Goal: Information Seeking & Learning: Learn about a topic

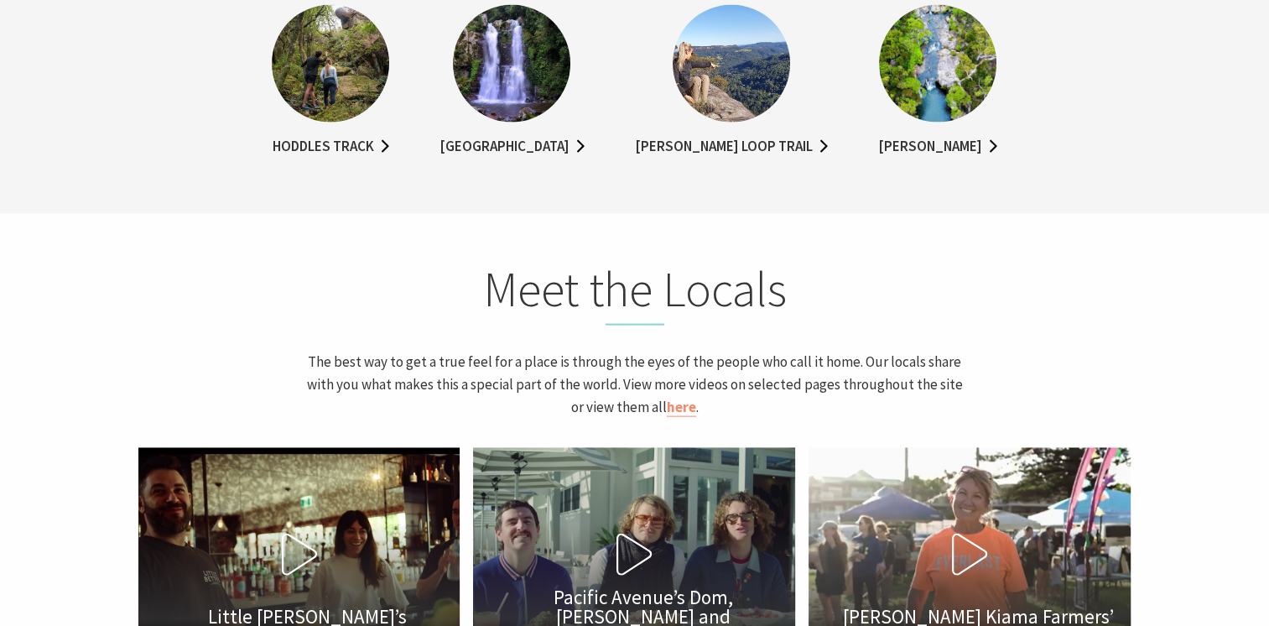
scroll to position [3605, 0]
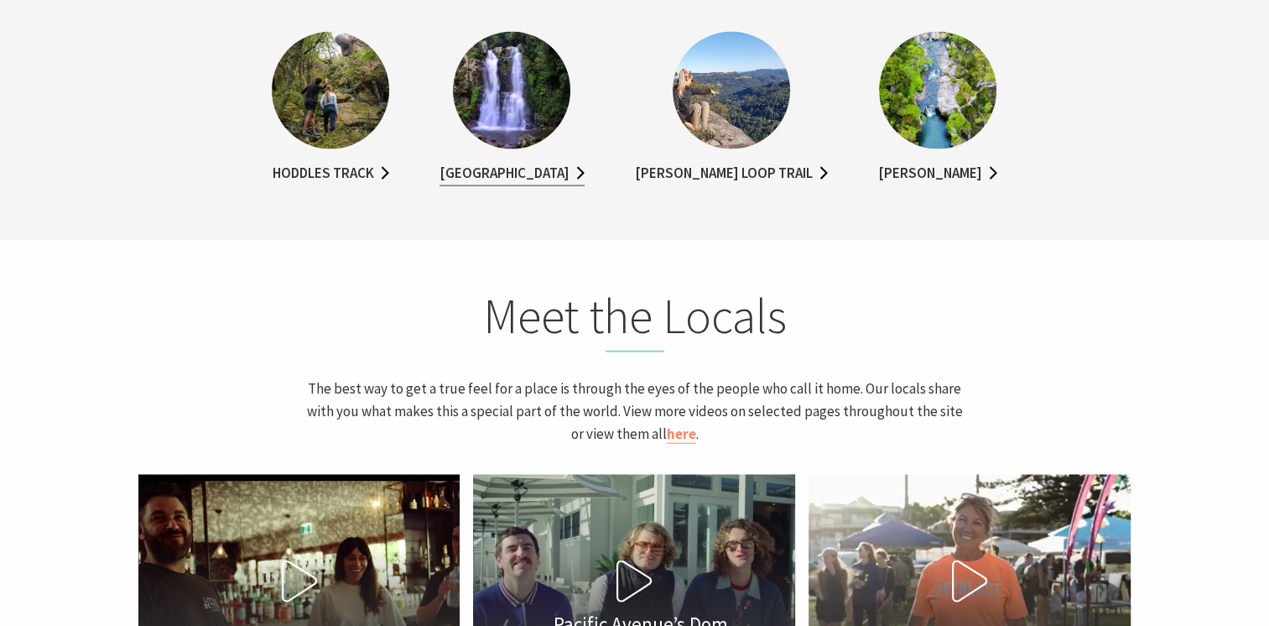
click at [522, 166] on link "[GEOGRAPHIC_DATA]" at bounding box center [511, 174] width 145 height 24
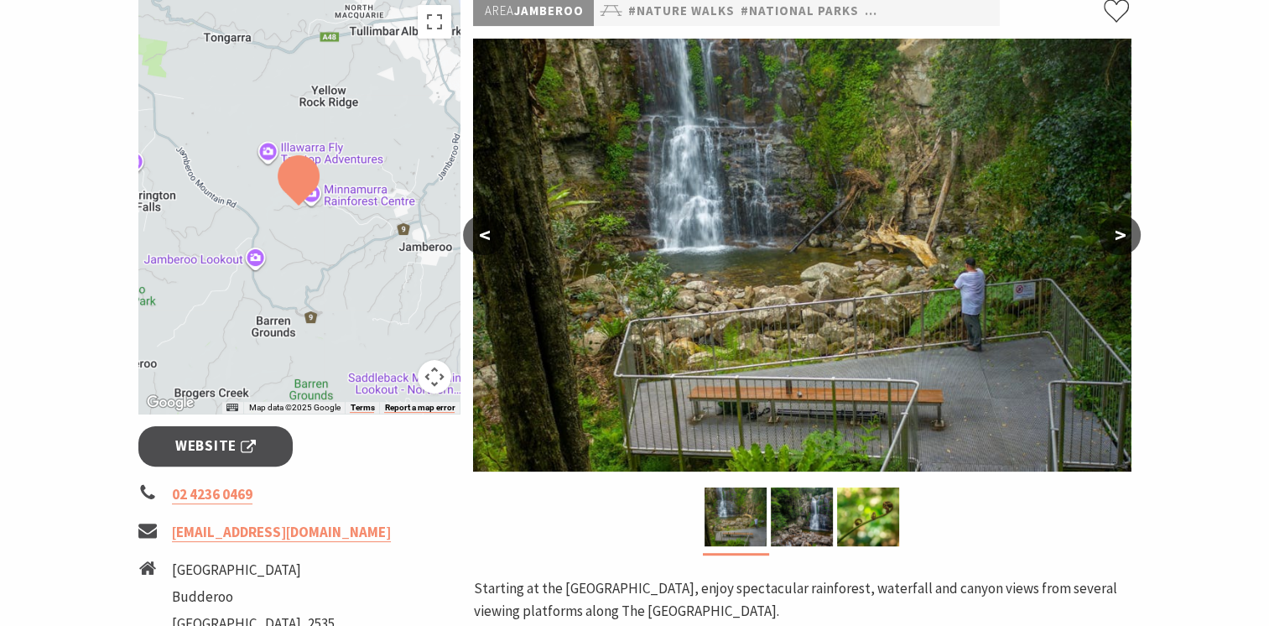
scroll to position [335, 0]
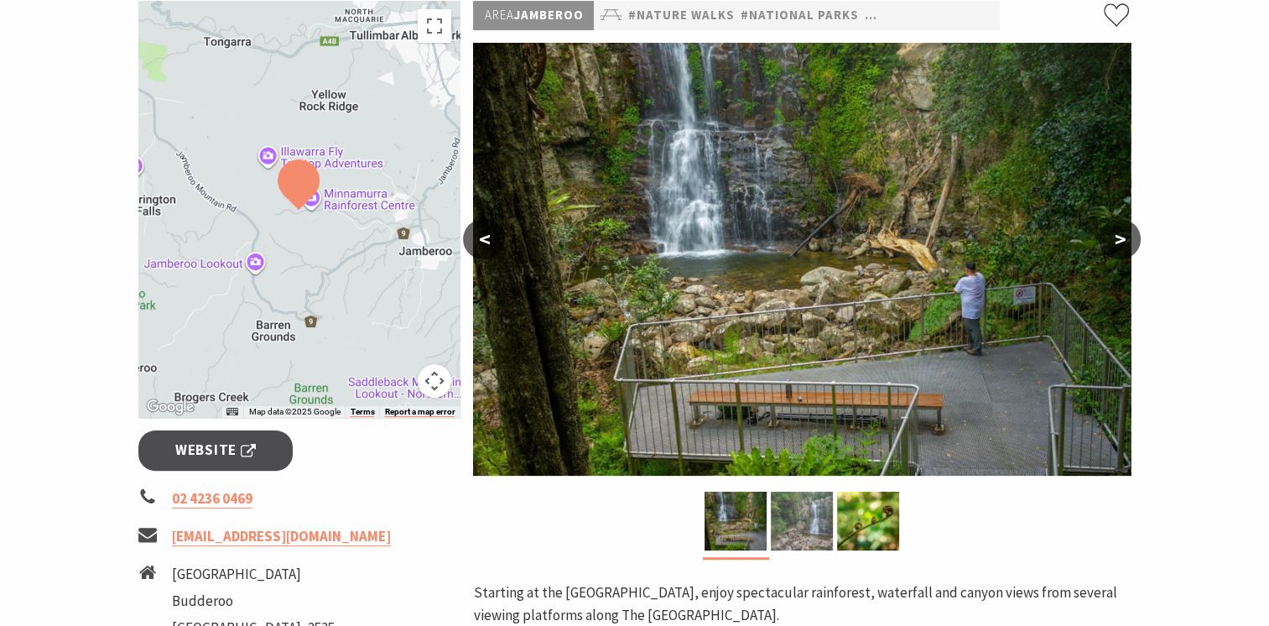
click at [797, 491] on img at bounding box center [802, 520] width 62 height 59
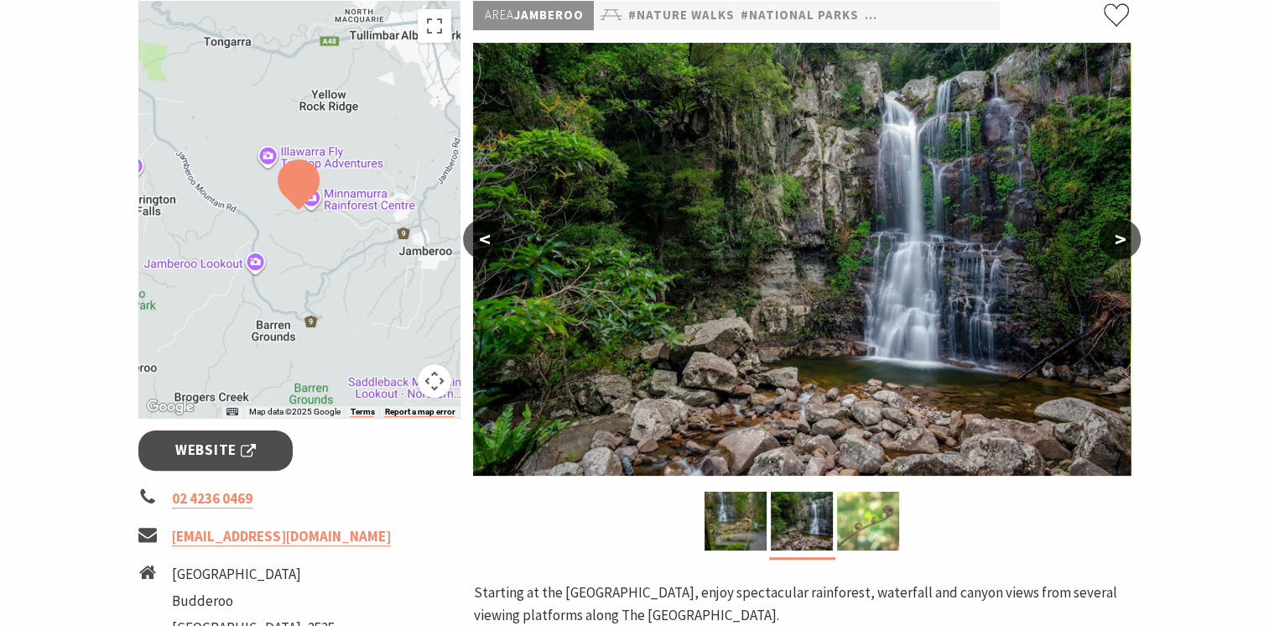
click at [865, 491] on img at bounding box center [868, 520] width 62 height 59
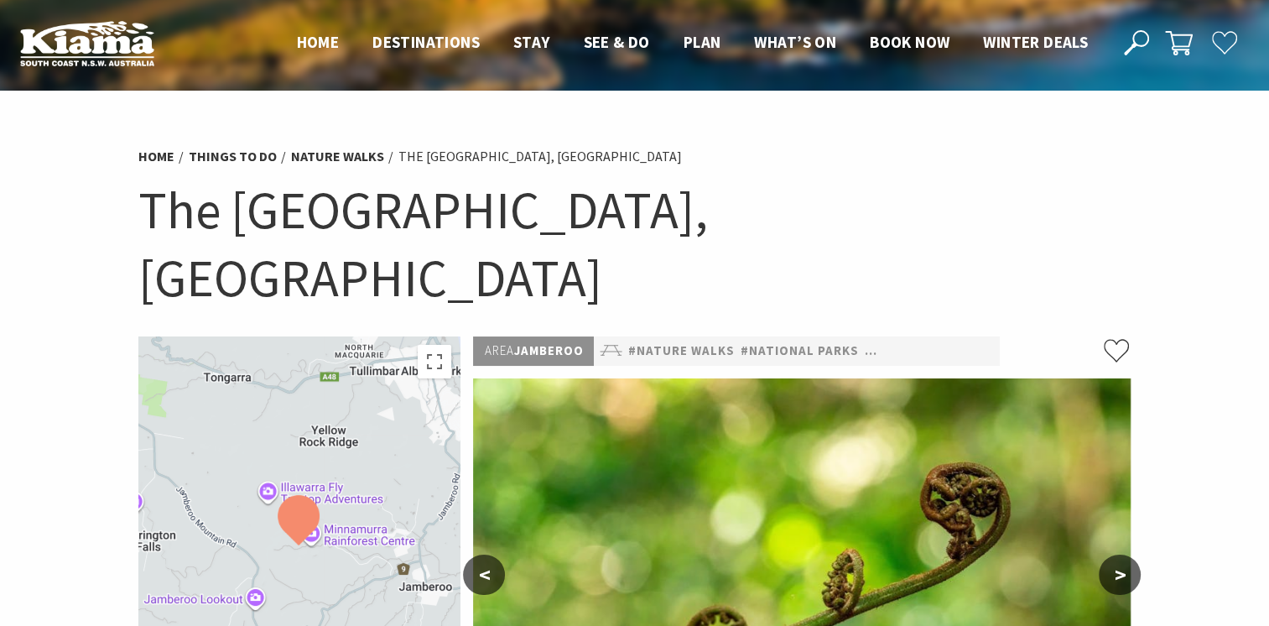
scroll to position [0, 0]
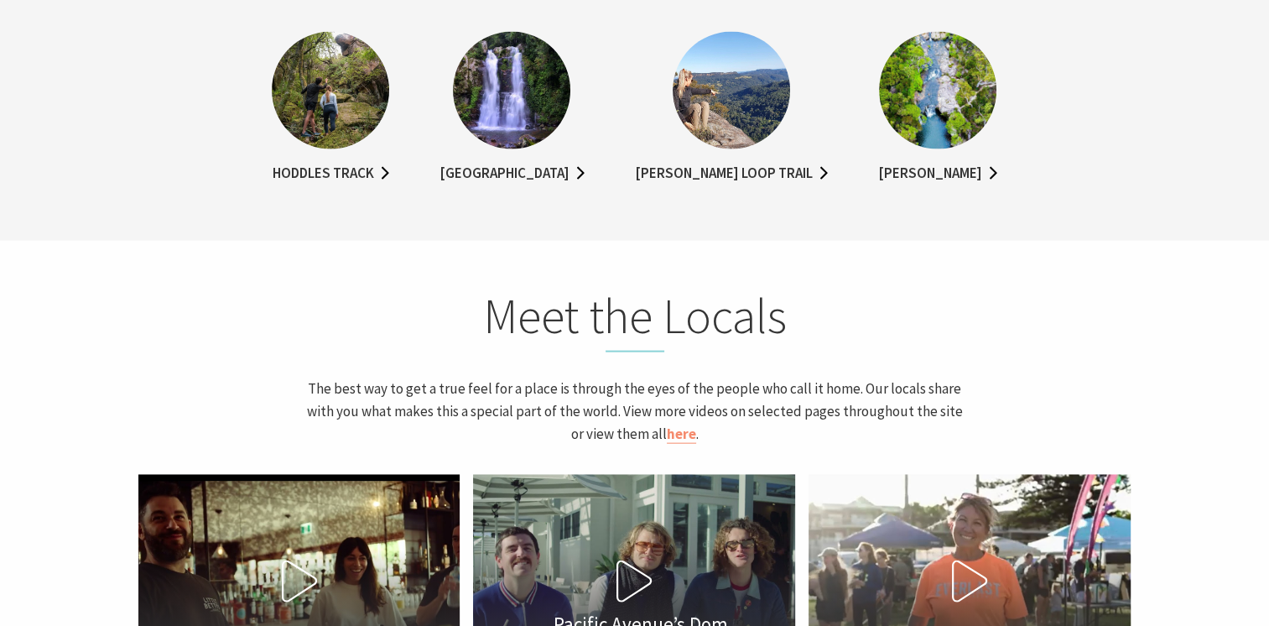
scroll to position [301, 1281]
click at [316, 169] on link "Hoddles Track" at bounding box center [331, 174] width 117 height 24
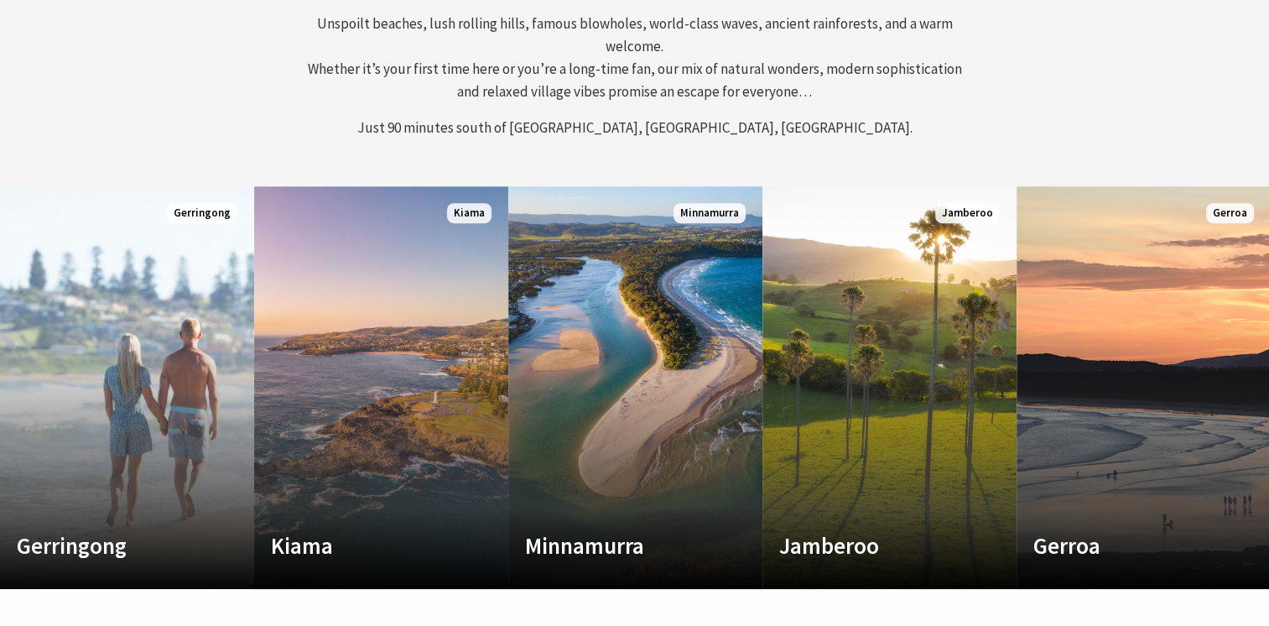
scroll to position [671, 0]
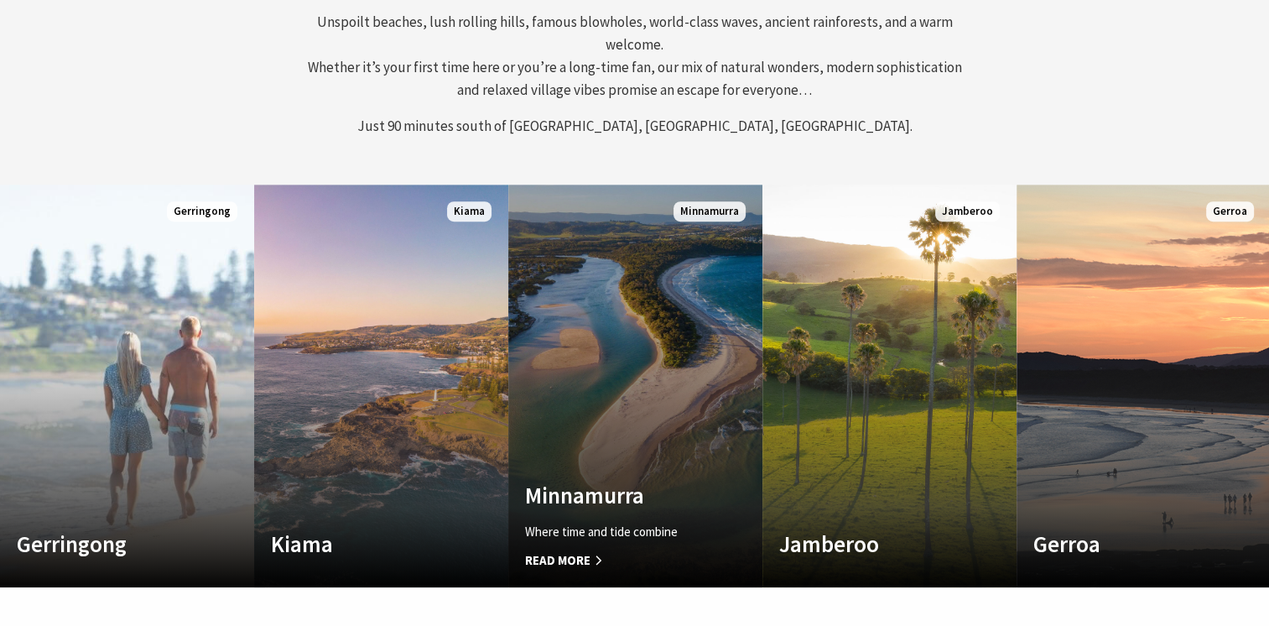
click at [620, 310] on link "Custom Image Used Minnamurra Where time and tide combine Read More Minnamurra" at bounding box center [635, 385] width 254 height 402
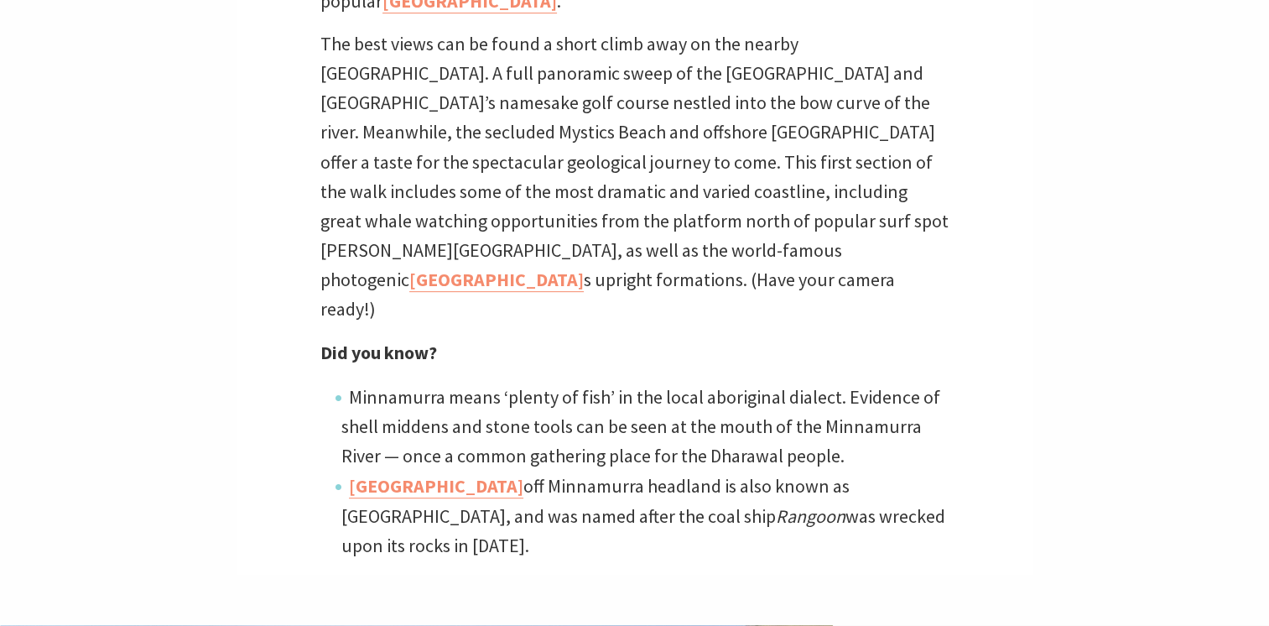
scroll to position [671, 0]
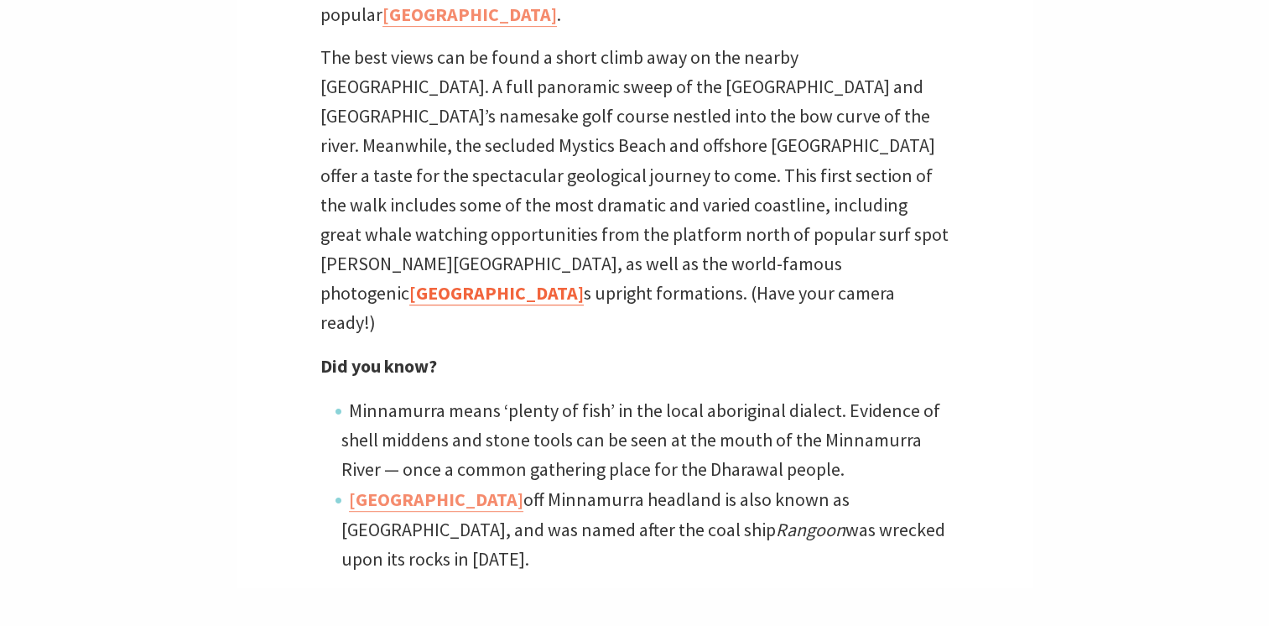
click at [485, 281] on link "Cathedral Rock" at bounding box center [496, 293] width 174 height 24
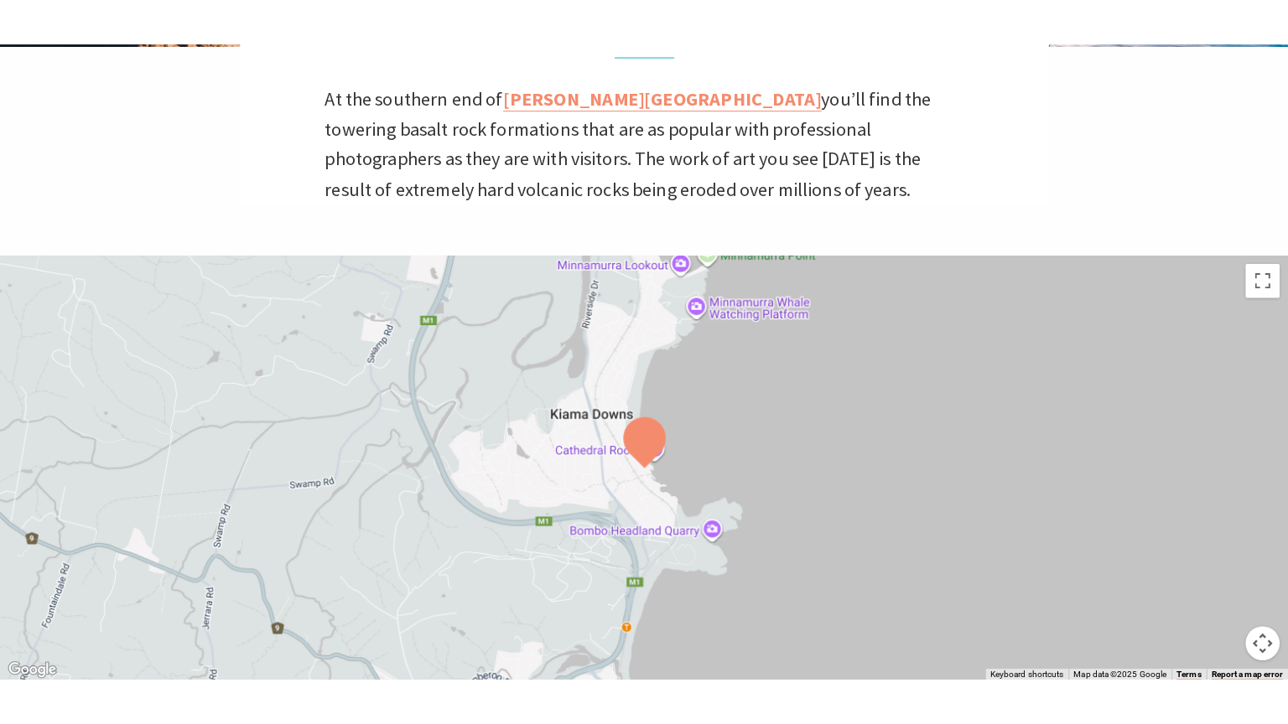
scroll to position [503, 0]
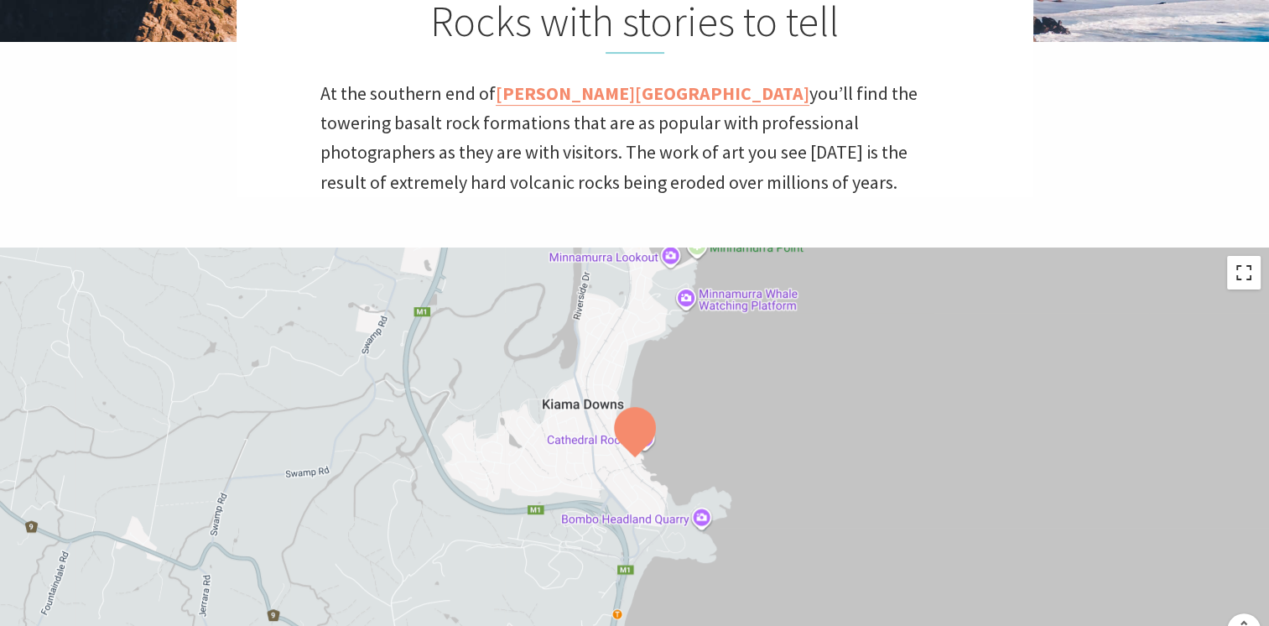
click at [1248, 270] on button "Toggle fullscreen view" at bounding box center [1244, 273] width 34 height 34
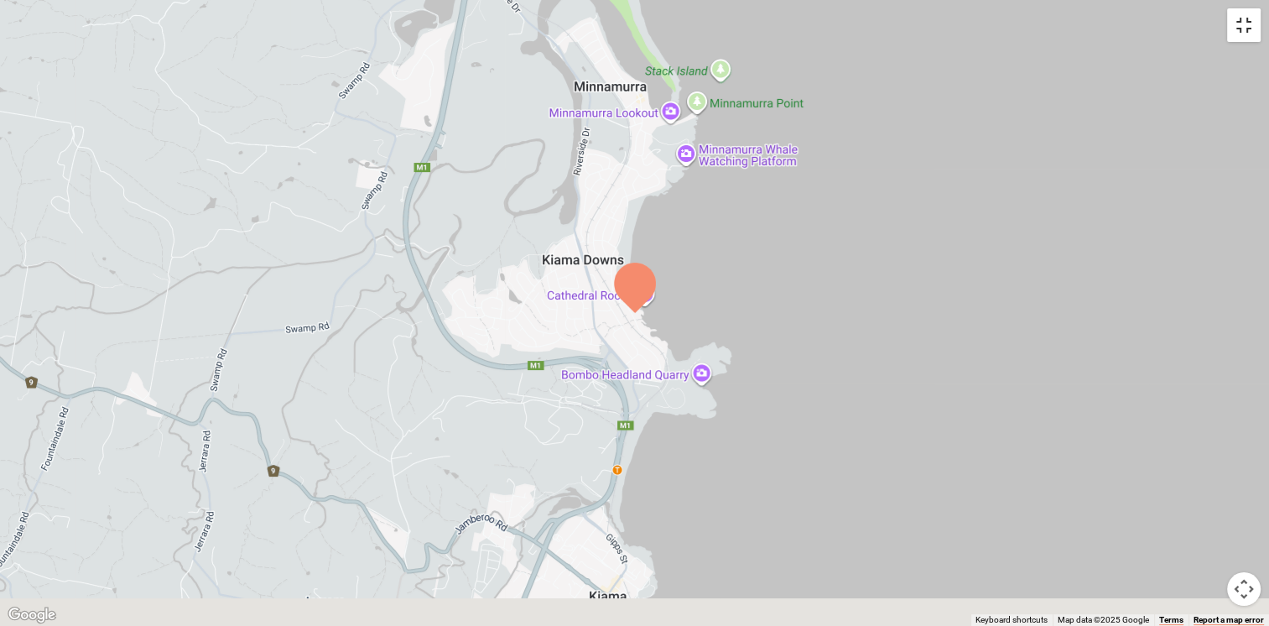
scroll to position [559, 1307]
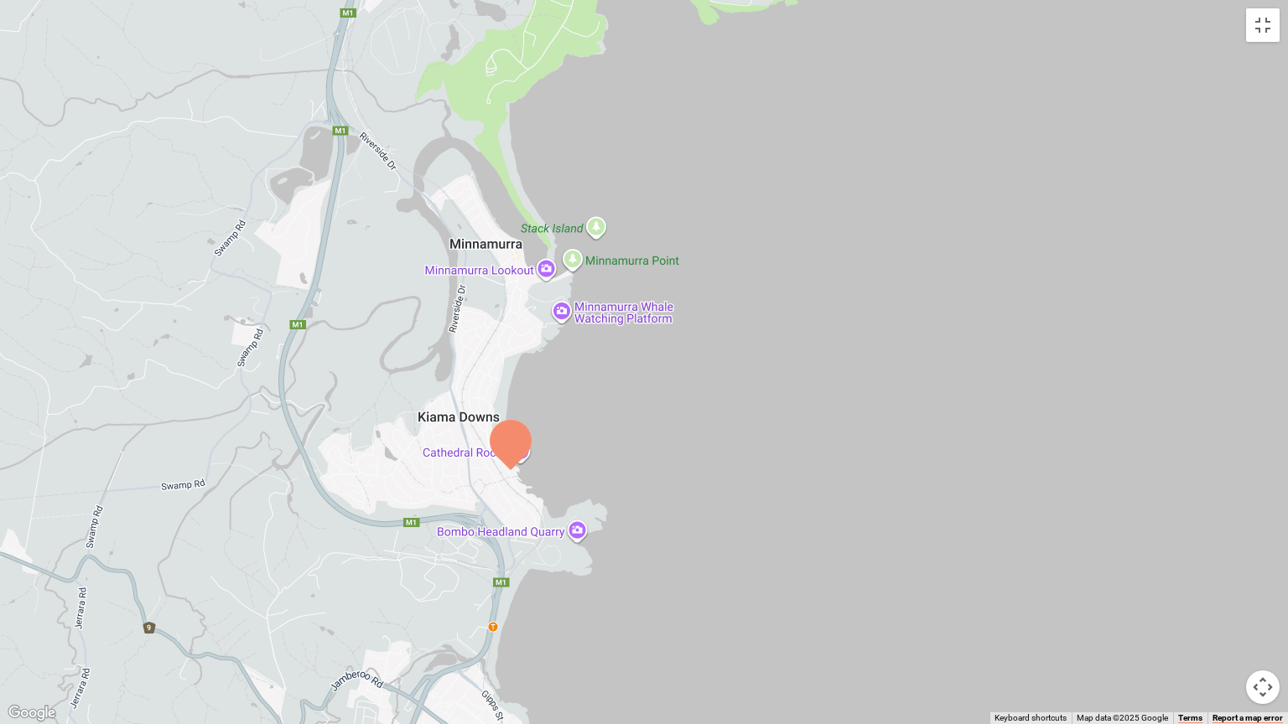
drag, startPoint x: 910, startPoint y: 449, endPoint x: 778, endPoint y: 558, distance: 170.4
click at [778, 558] on div at bounding box center [644, 362] width 1288 height 724
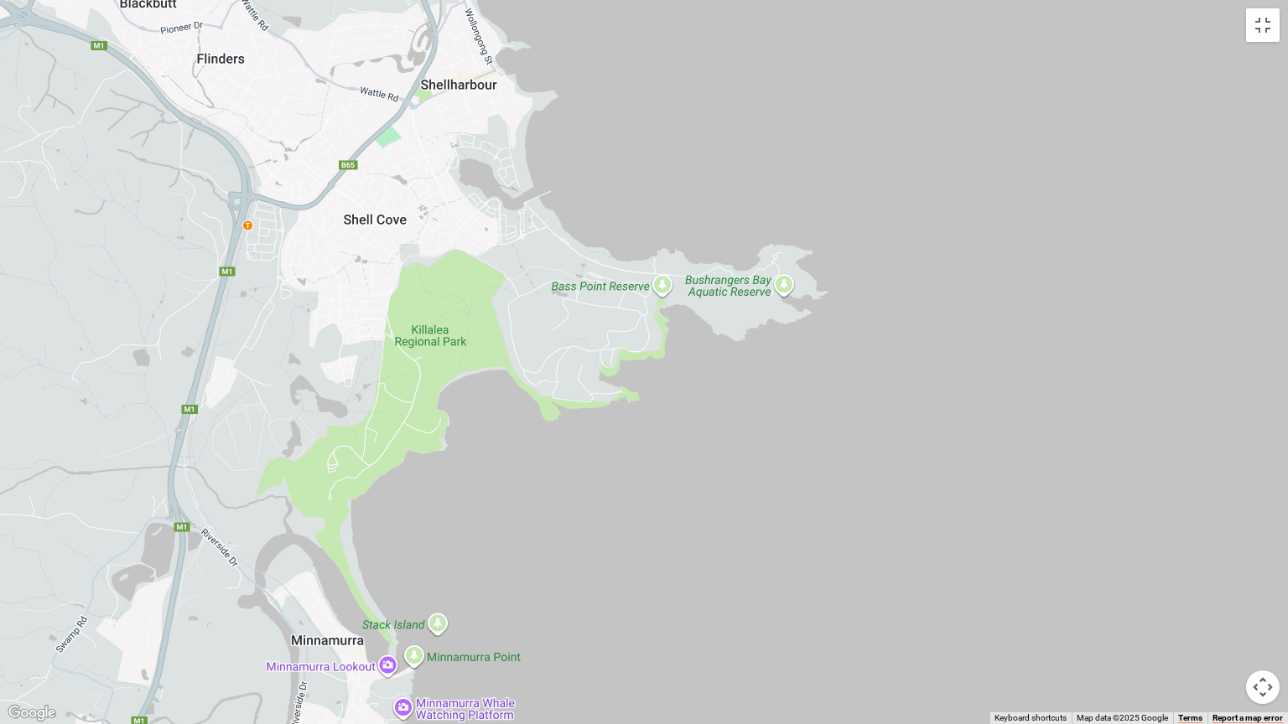
drag, startPoint x: 910, startPoint y: 285, endPoint x: 751, endPoint y: 684, distance: 429.4
click at [751, 625] on div at bounding box center [644, 362] width 1288 height 724
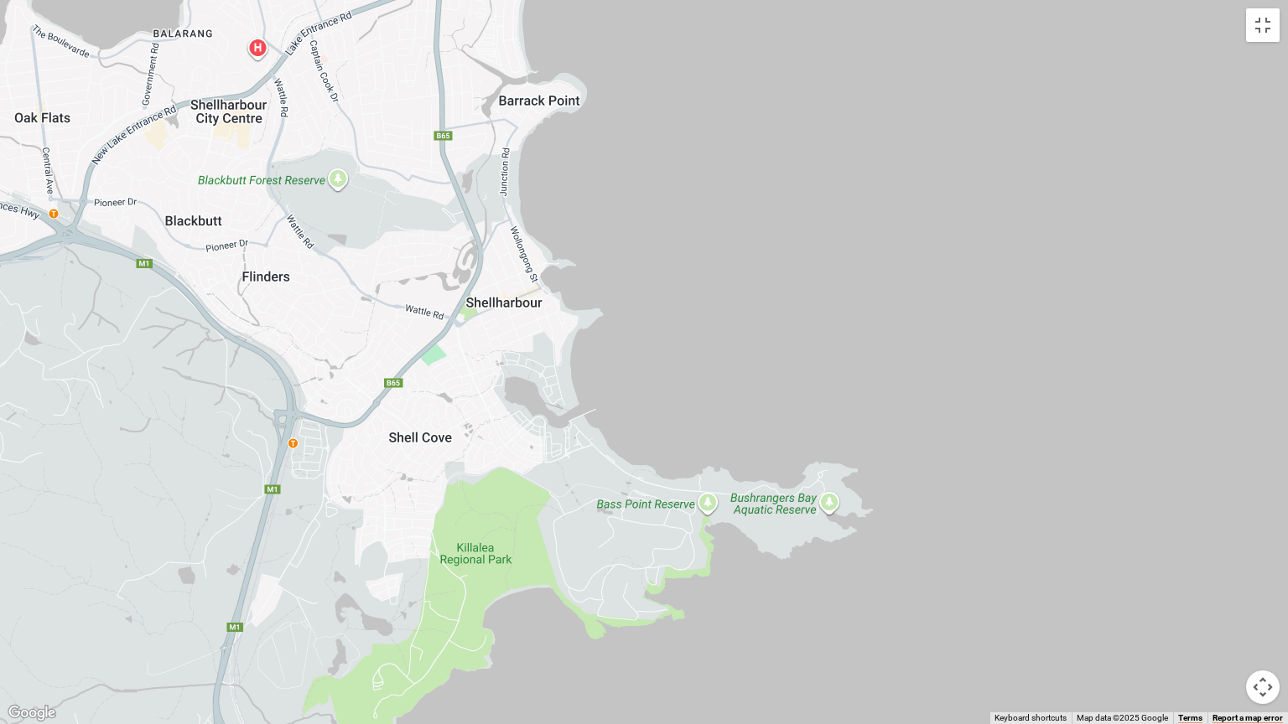
drag, startPoint x: 975, startPoint y: 413, endPoint x: 1021, endPoint y: 637, distance: 229.4
click at [1021, 625] on div at bounding box center [644, 362] width 1288 height 724
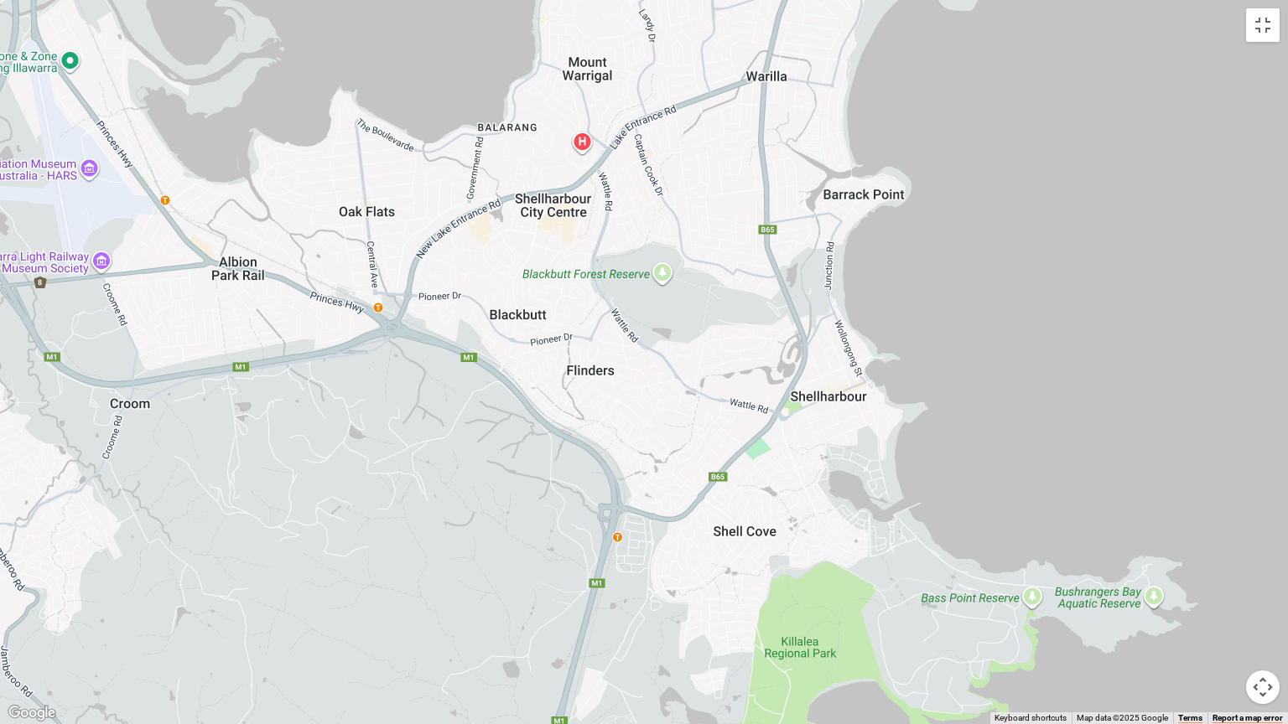
drag, startPoint x: 820, startPoint y: 366, endPoint x: 1144, endPoint y: 459, distance: 336.8
click at [1144, 459] on div at bounding box center [644, 362] width 1288 height 724
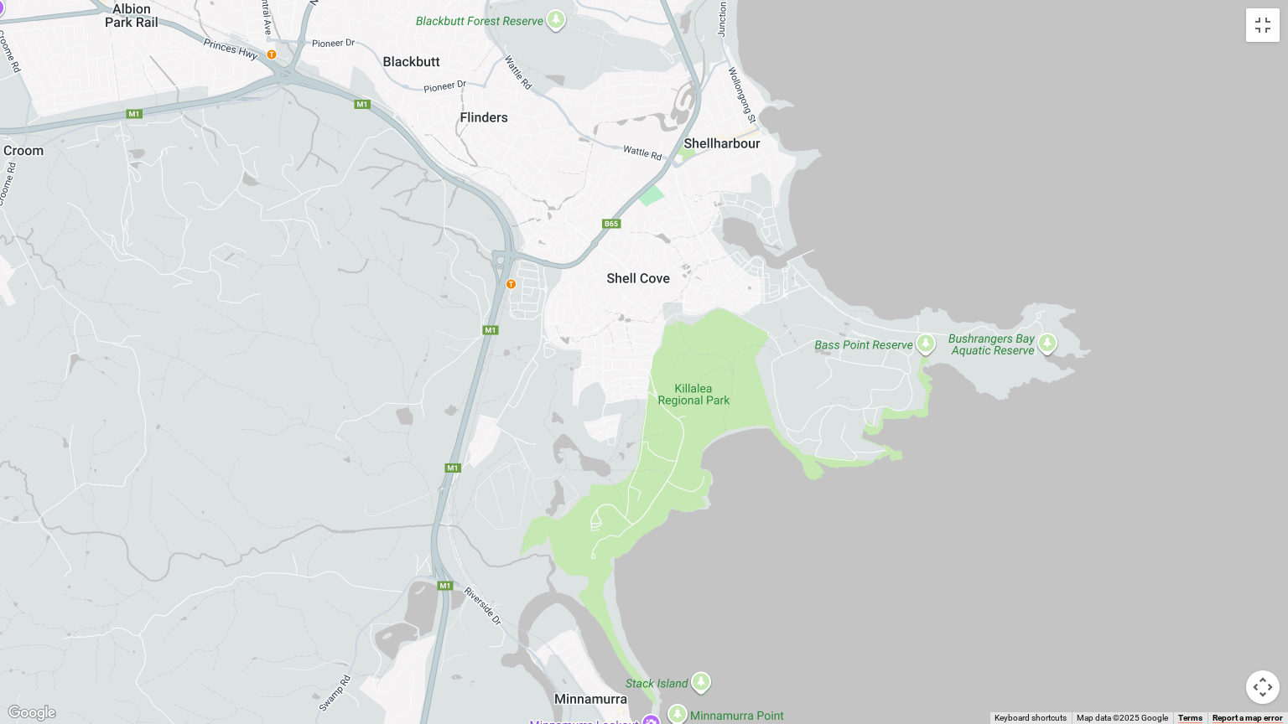
drag, startPoint x: 1159, startPoint y: 613, endPoint x: 1051, endPoint y: 348, distance: 286.2
click at [1051, 348] on div at bounding box center [644, 362] width 1288 height 724
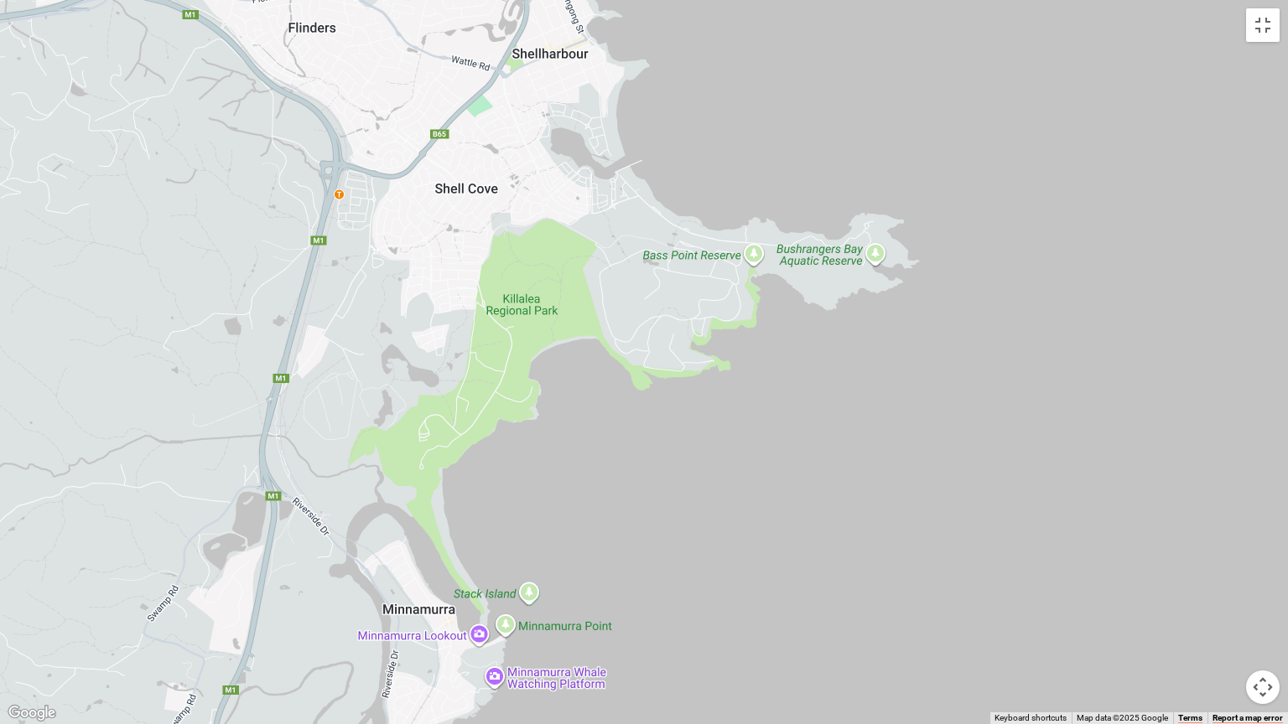
drag, startPoint x: 989, startPoint y: 654, endPoint x: 828, endPoint y: 590, distance: 172.4
click at [828, 590] on div at bounding box center [644, 362] width 1288 height 724
click at [872, 249] on div at bounding box center [644, 362] width 1288 height 724
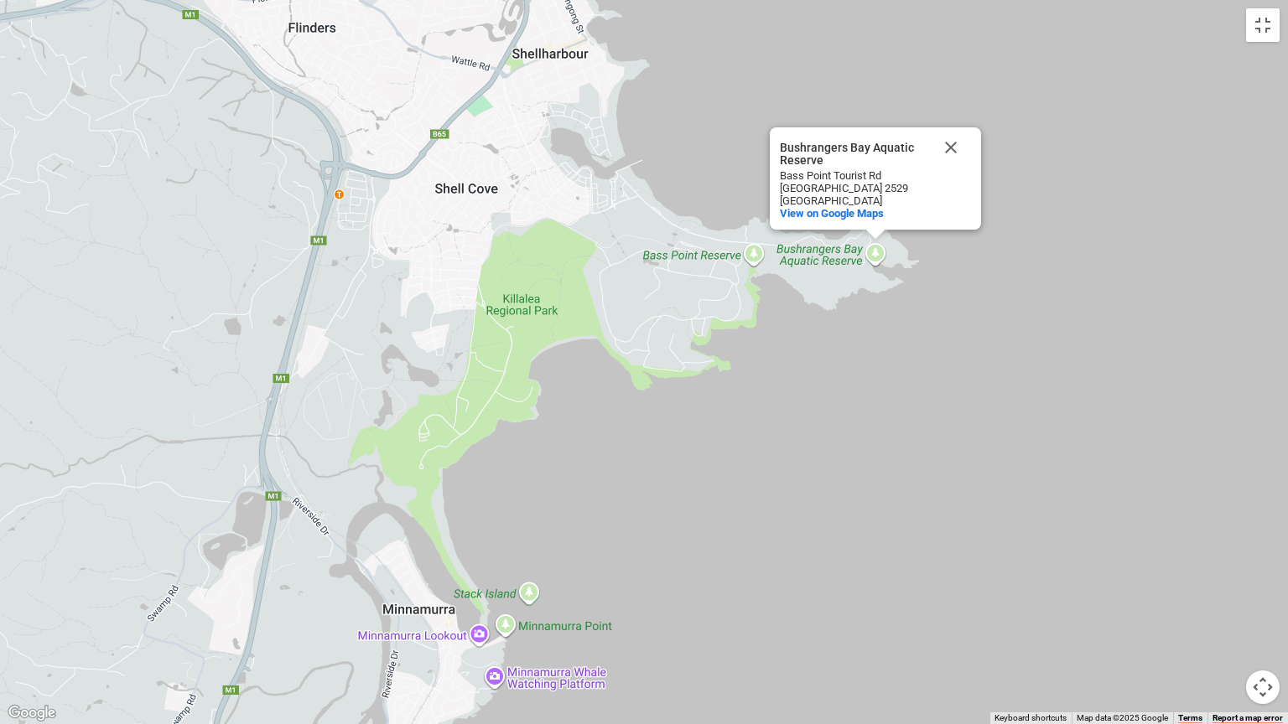
click at [879, 378] on div "[GEOGRAPHIC_DATA] [GEOGRAPHIC_DATA] [GEOGRAPHIC_DATA] [GEOGRAPHIC_DATA] View on…" at bounding box center [644, 362] width 1288 height 724
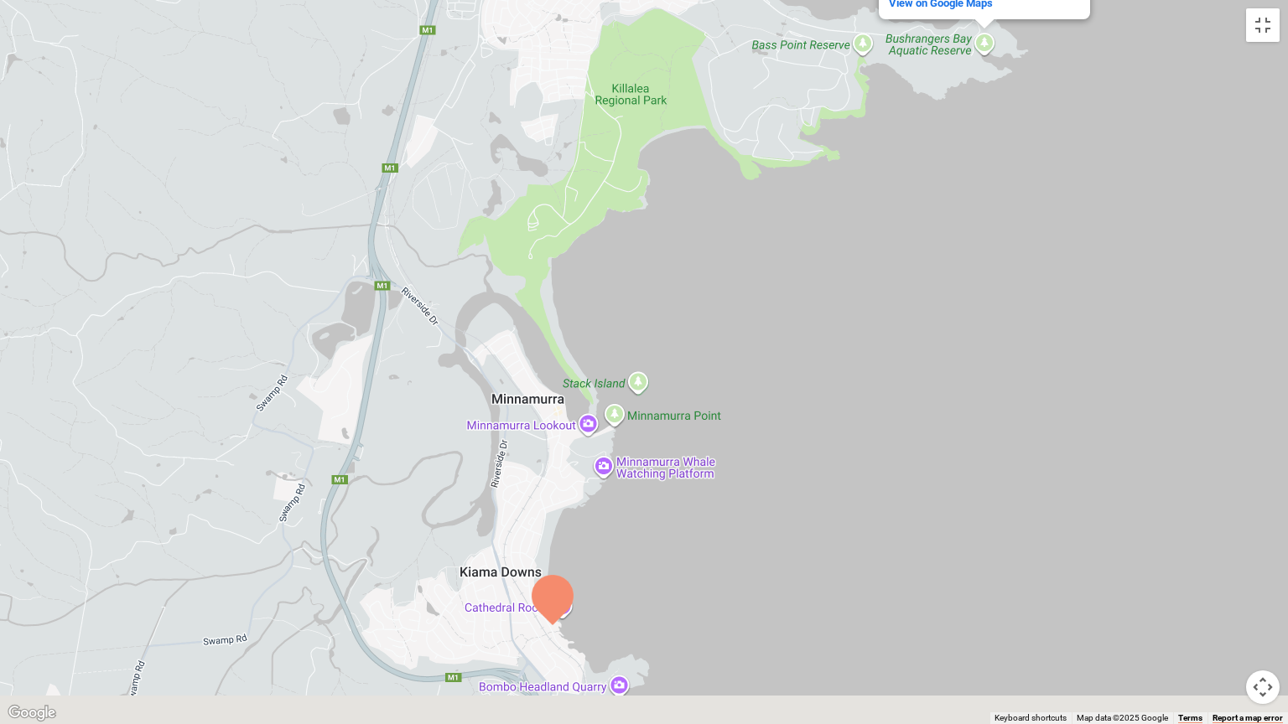
drag, startPoint x: 802, startPoint y: 558, endPoint x: 942, endPoint y: 274, distance: 317.2
click at [941, 277] on div "[GEOGRAPHIC_DATA] [GEOGRAPHIC_DATA] [GEOGRAPHIC_DATA] [GEOGRAPHIC_DATA] View on…" at bounding box center [644, 362] width 1288 height 724
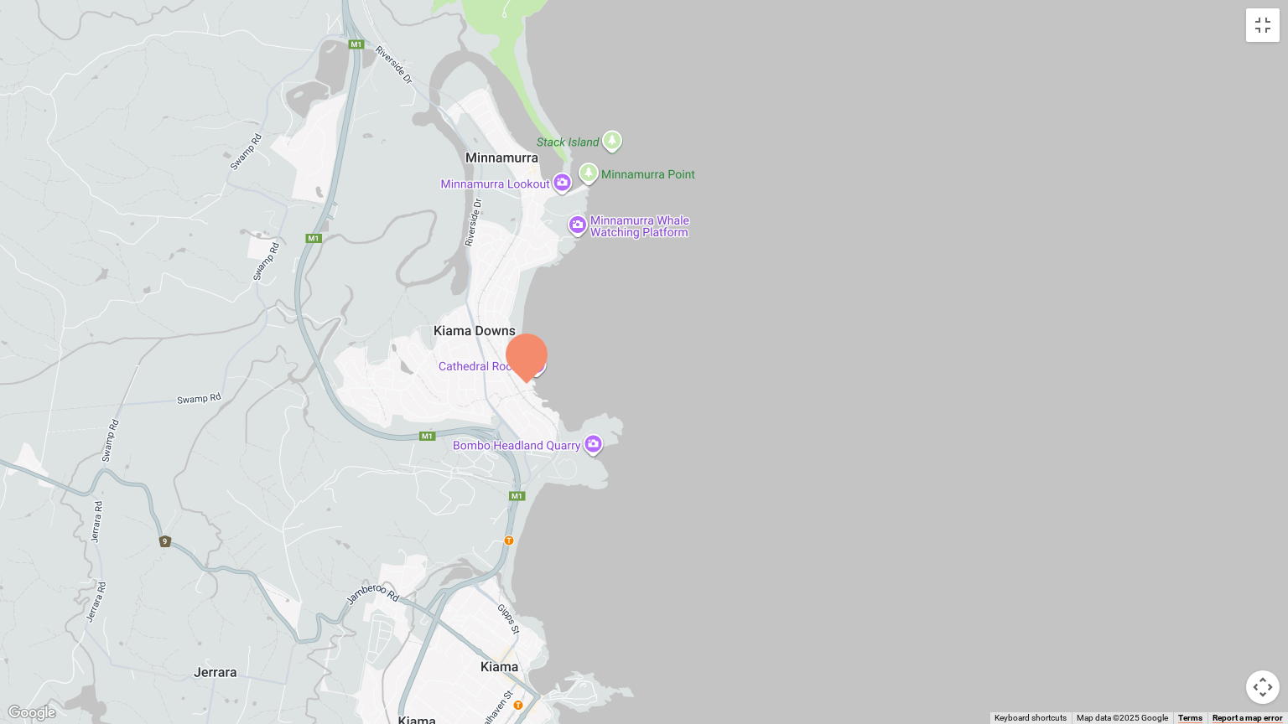
drag, startPoint x: 911, startPoint y: 454, endPoint x: 844, endPoint y: 295, distance: 172.5
click at [844, 295] on div "[GEOGRAPHIC_DATA] [GEOGRAPHIC_DATA] [GEOGRAPHIC_DATA] [GEOGRAPHIC_DATA] View on…" at bounding box center [644, 362] width 1288 height 724
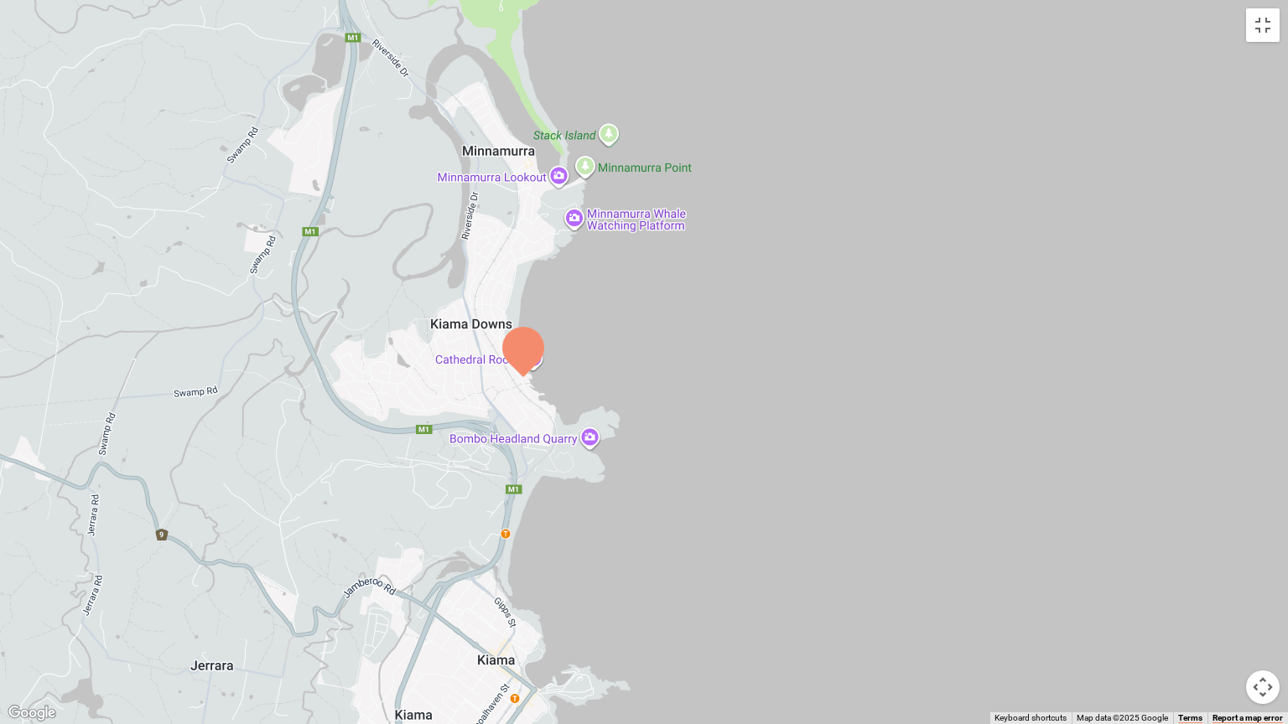
click at [574, 211] on div "[GEOGRAPHIC_DATA] [GEOGRAPHIC_DATA] [GEOGRAPHIC_DATA] [GEOGRAPHIC_DATA] View on…" at bounding box center [644, 362] width 1288 height 724
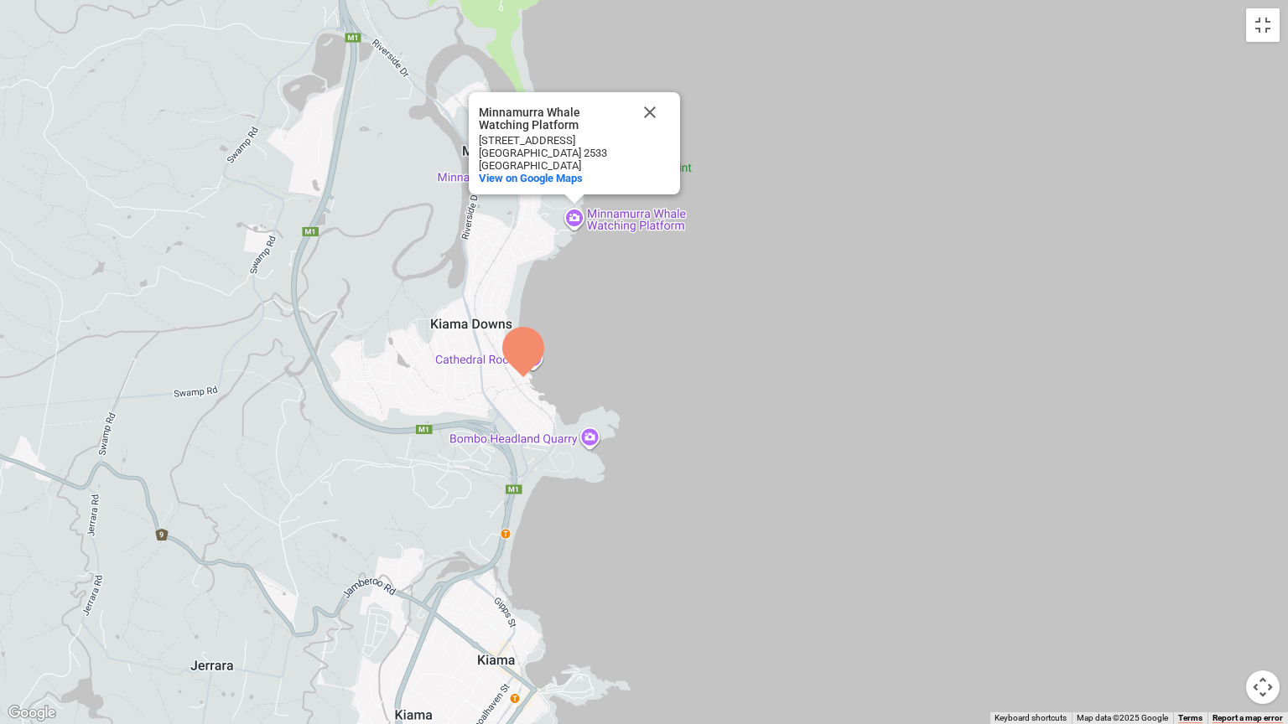
click at [862, 312] on div "Minnamurra Whale Watching Platform Minnamurra Whale Watching Platform [STREET_A…" at bounding box center [644, 362] width 1288 height 724
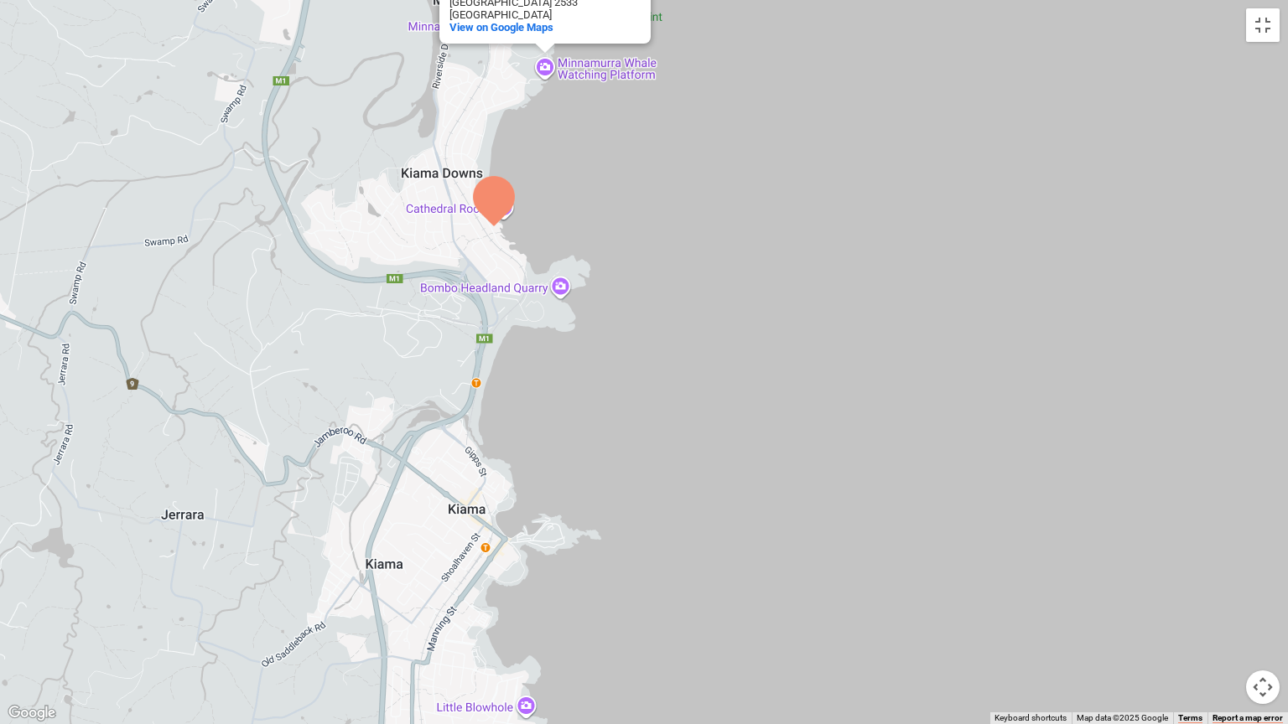
drag, startPoint x: 901, startPoint y: 480, endPoint x: 874, endPoint y: 312, distance: 170.8
click at [874, 312] on div "Minnamurra Whale Watching Platform Minnamurra Whale Watching Platform [STREET_A…" at bounding box center [644, 362] width 1288 height 724
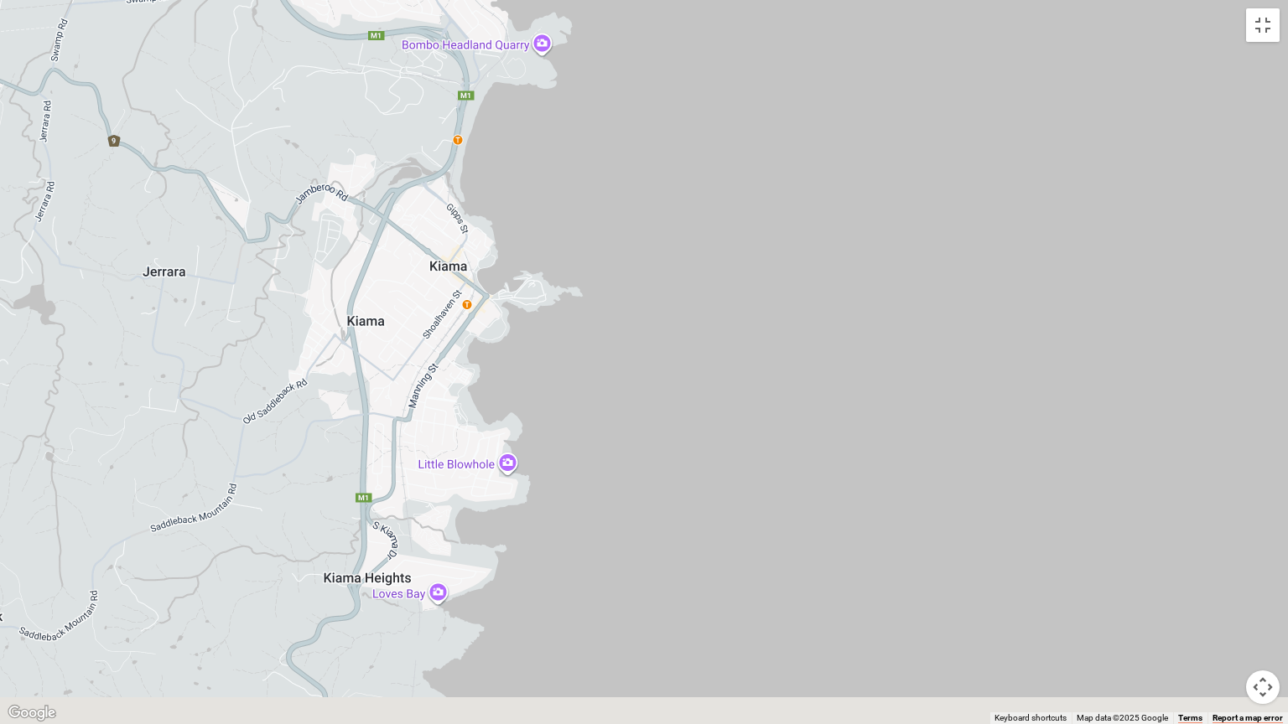
drag, startPoint x: 904, startPoint y: 526, endPoint x: 890, endPoint y: 282, distance: 244.4
click at [890, 282] on div "Minnamurra Whale Watching Platform Minnamurra Whale Watching Platform [STREET_A…" at bounding box center [644, 362] width 1288 height 724
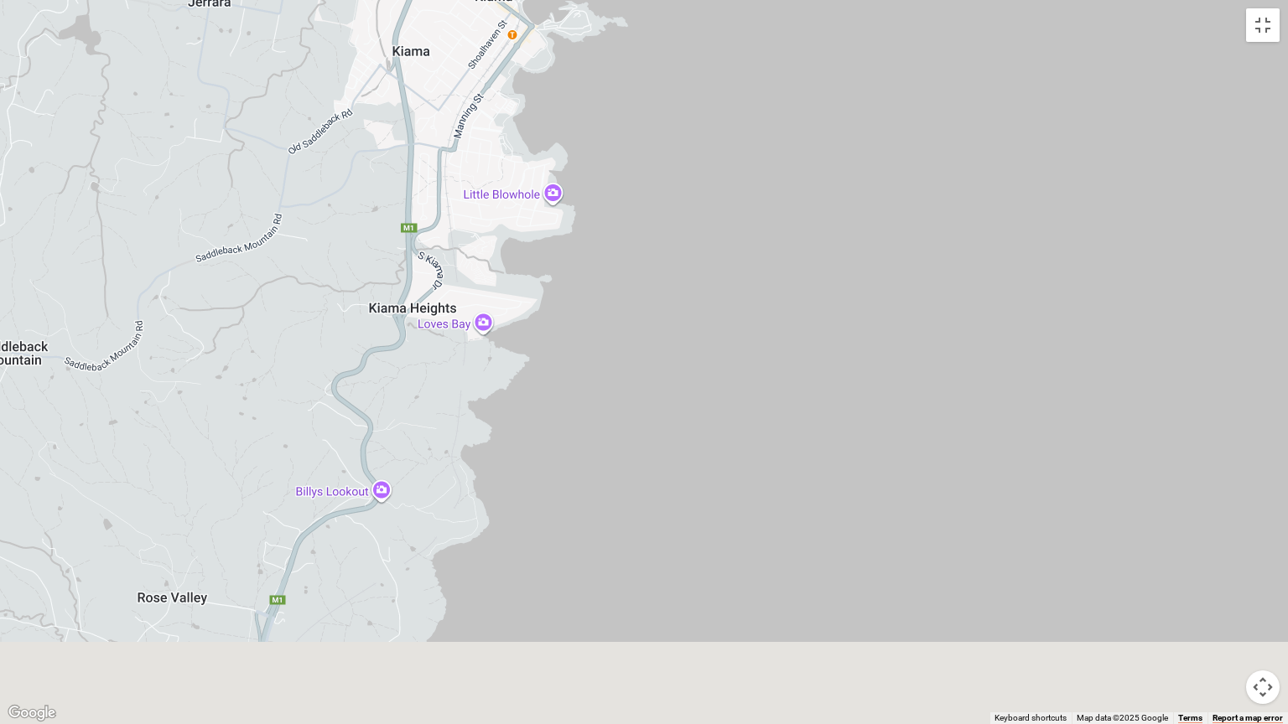
drag, startPoint x: 861, startPoint y: 548, endPoint x: 902, endPoint y: 303, distance: 249.1
click at [905, 302] on div "Minnamurra Whale Watching Platform Minnamurra Whale Watching Platform [STREET_A…" at bounding box center [644, 362] width 1288 height 724
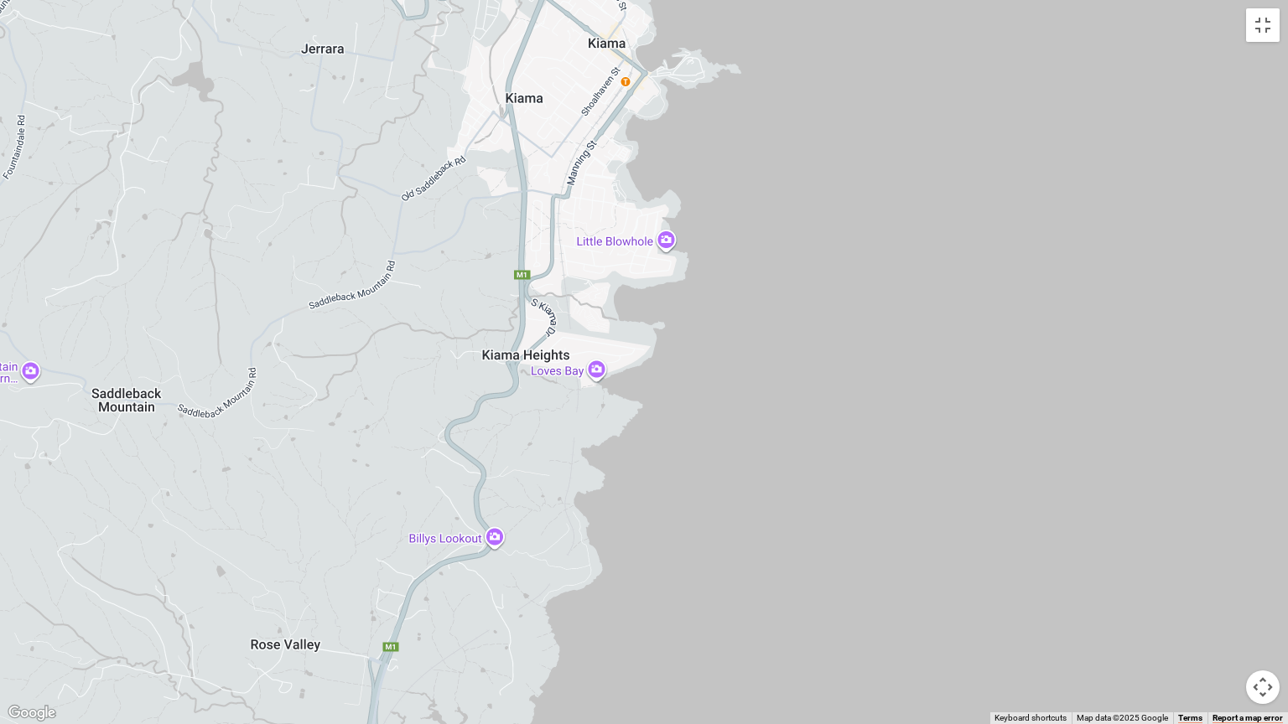
drag, startPoint x: 758, startPoint y: 229, endPoint x: 873, endPoint y: 282, distance: 126.4
click at [873, 282] on div "Minnamurra Whale Watching Platform Minnamurra Whale Watching Platform [STREET_A…" at bounding box center [644, 362] width 1288 height 724
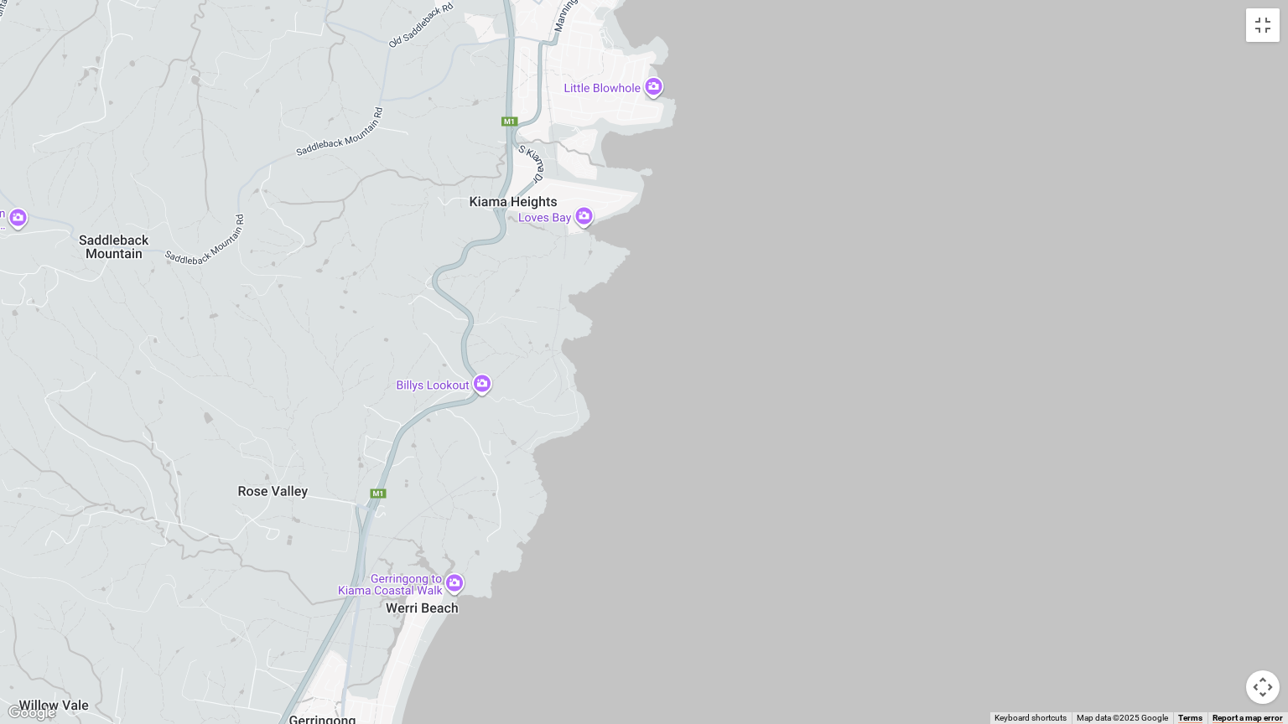
drag, startPoint x: 926, startPoint y: 610, endPoint x: 903, endPoint y: 342, distance: 268.4
click at [903, 342] on div "Minnamurra Whale Watching Platform Minnamurra Whale Watching Platform [STREET_A…" at bounding box center [644, 362] width 1288 height 724
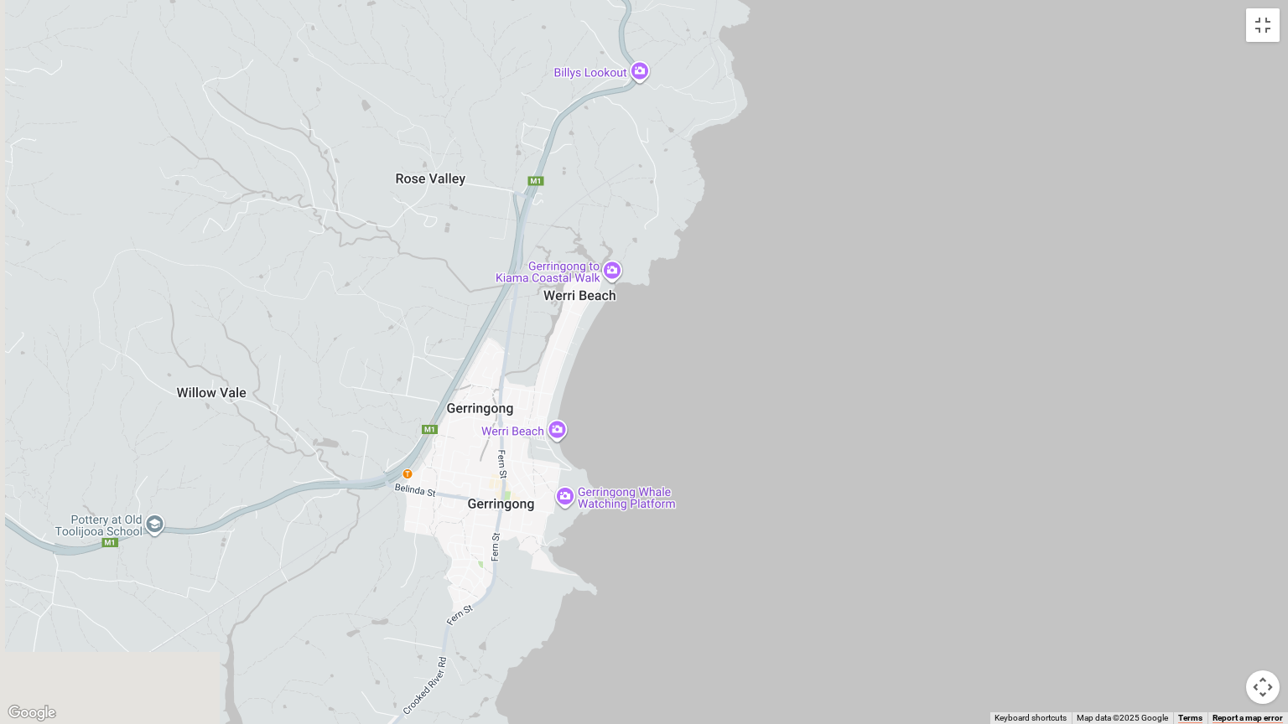
drag, startPoint x: 743, startPoint y: 567, endPoint x: 914, endPoint y: 379, distance: 254.0
click at [914, 379] on div "Minnamurra Whale Watching Platform Minnamurra Whale Watching Platform [STREET_A…" at bounding box center [644, 362] width 1288 height 724
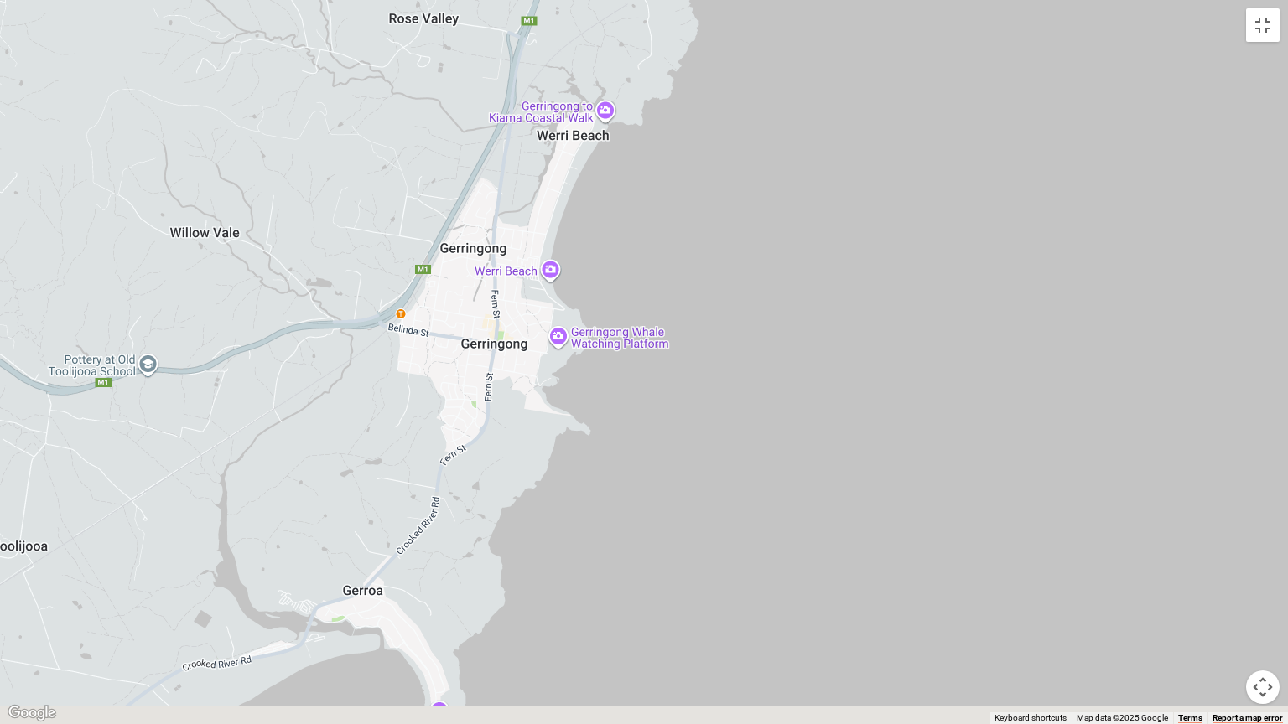
drag, startPoint x: 913, startPoint y: 549, endPoint x: 899, endPoint y: 410, distance: 139.9
click at [909, 385] on div "Minnamurra Whale Watching Platform Minnamurra Whale Watching Platform [STREET_A…" at bounding box center [644, 362] width 1288 height 724
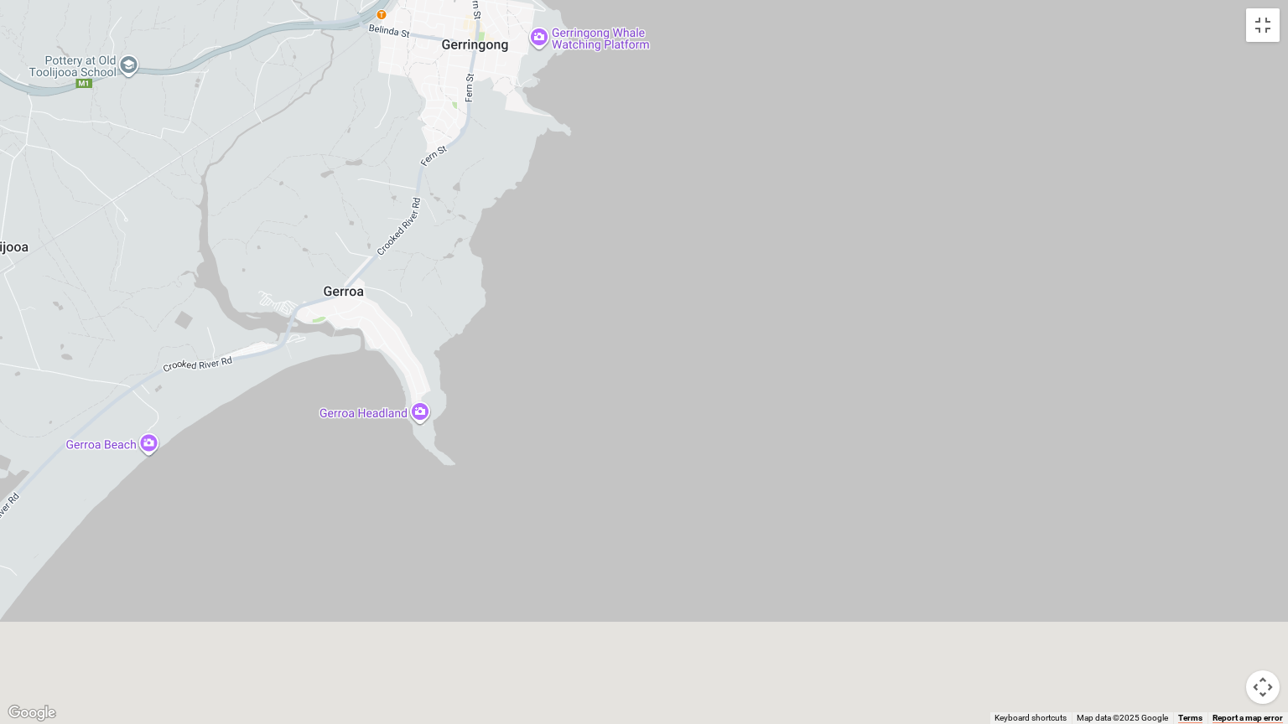
drag, startPoint x: 918, startPoint y: 587, endPoint x: 897, endPoint y: 282, distance: 305.9
click at [897, 282] on div "Minnamurra Whale Watching Platform Minnamurra Whale Watching Platform [STREET_A…" at bounding box center [644, 362] width 1288 height 724
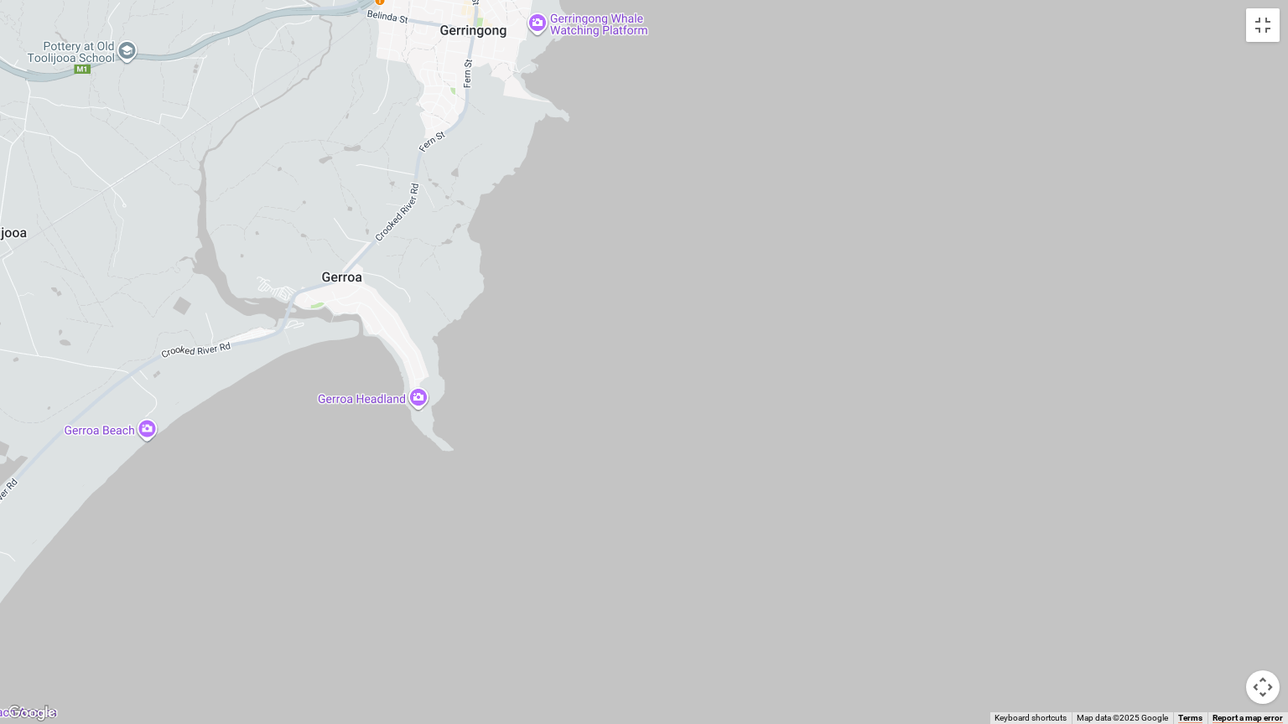
click at [418, 392] on div "Minnamurra Whale Watching Platform Minnamurra Whale Watching Platform [STREET_A…" at bounding box center [644, 362] width 1288 height 724
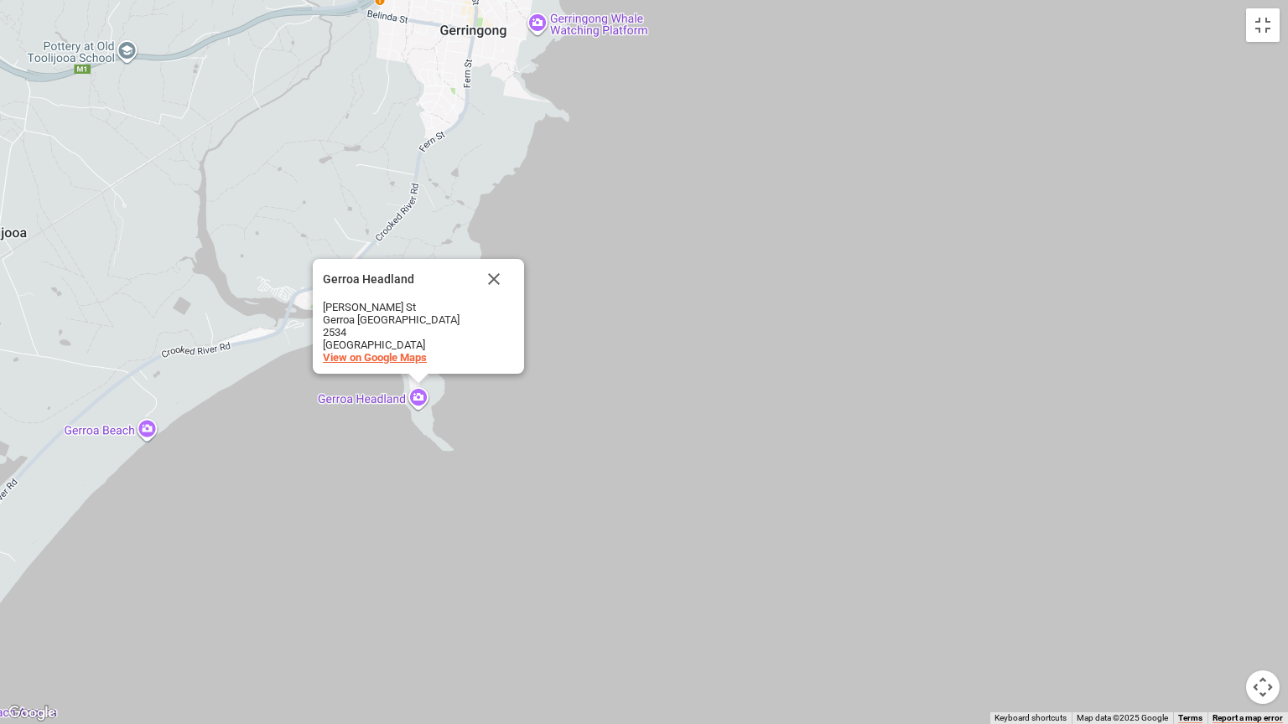
click at [402, 354] on span "View on Google Maps" at bounding box center [375, 357] width 104 height 13
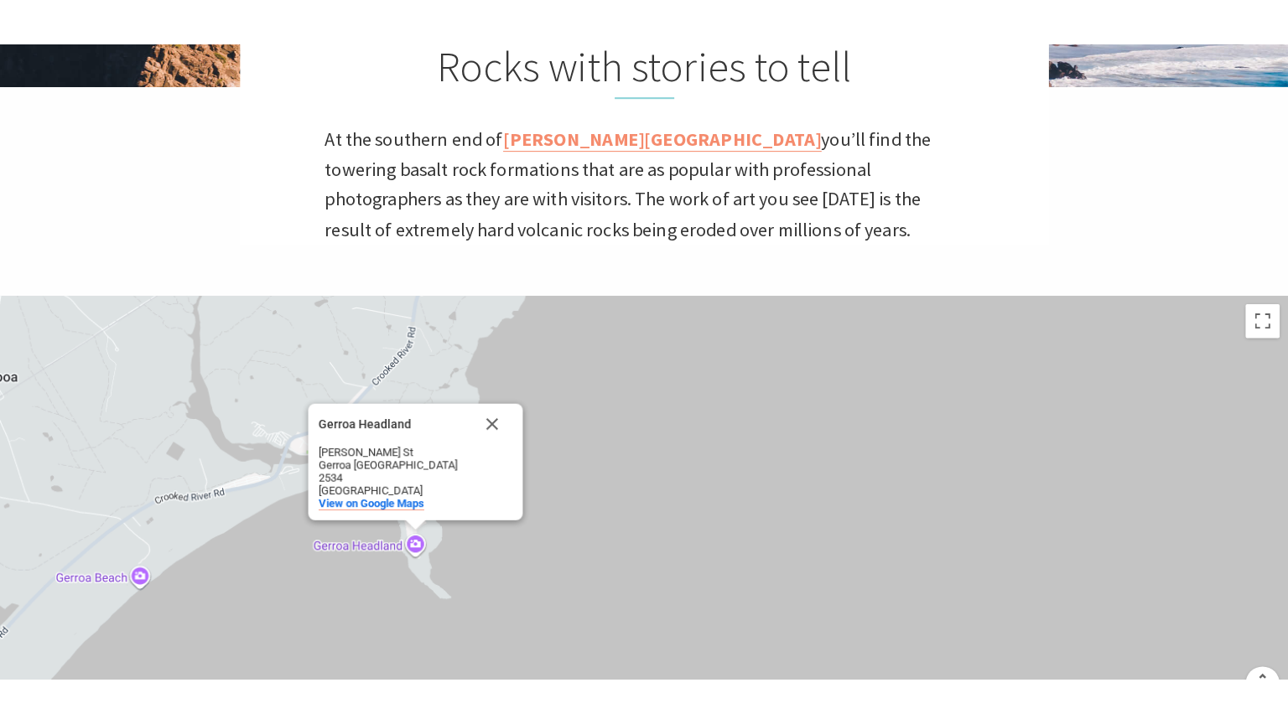
scroll to position [551, 1288]
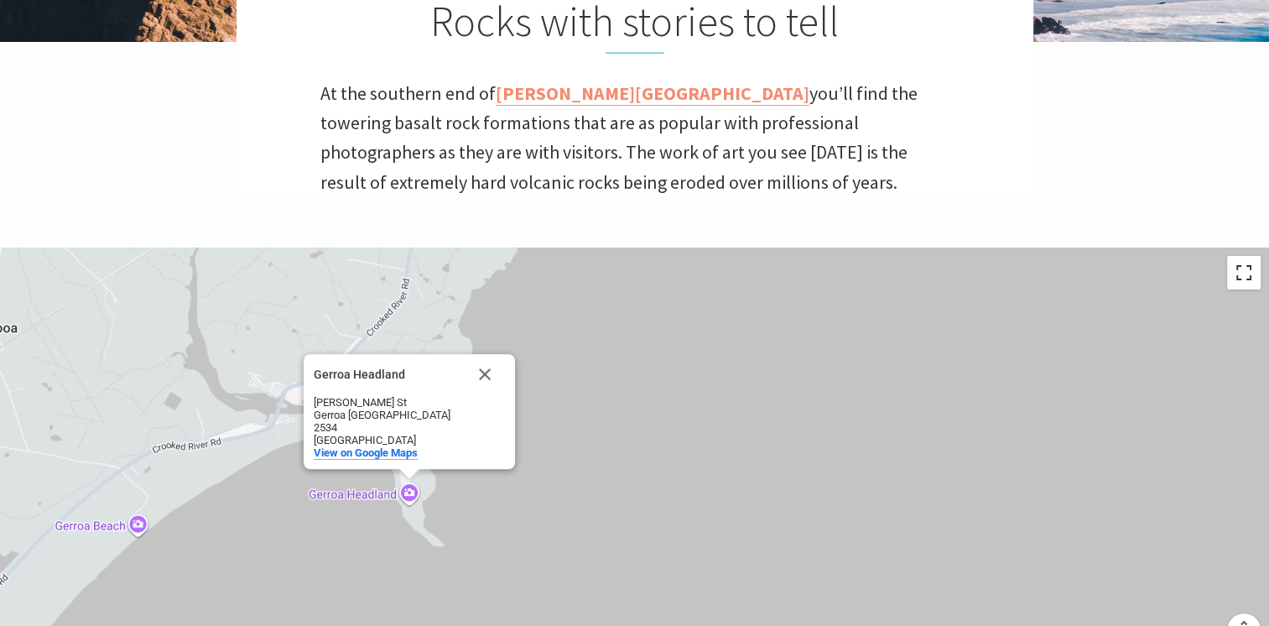
click at [1247, 273] on button "Toggle fullscreen view" at bounding box center [1244, 273] width 34 height 34
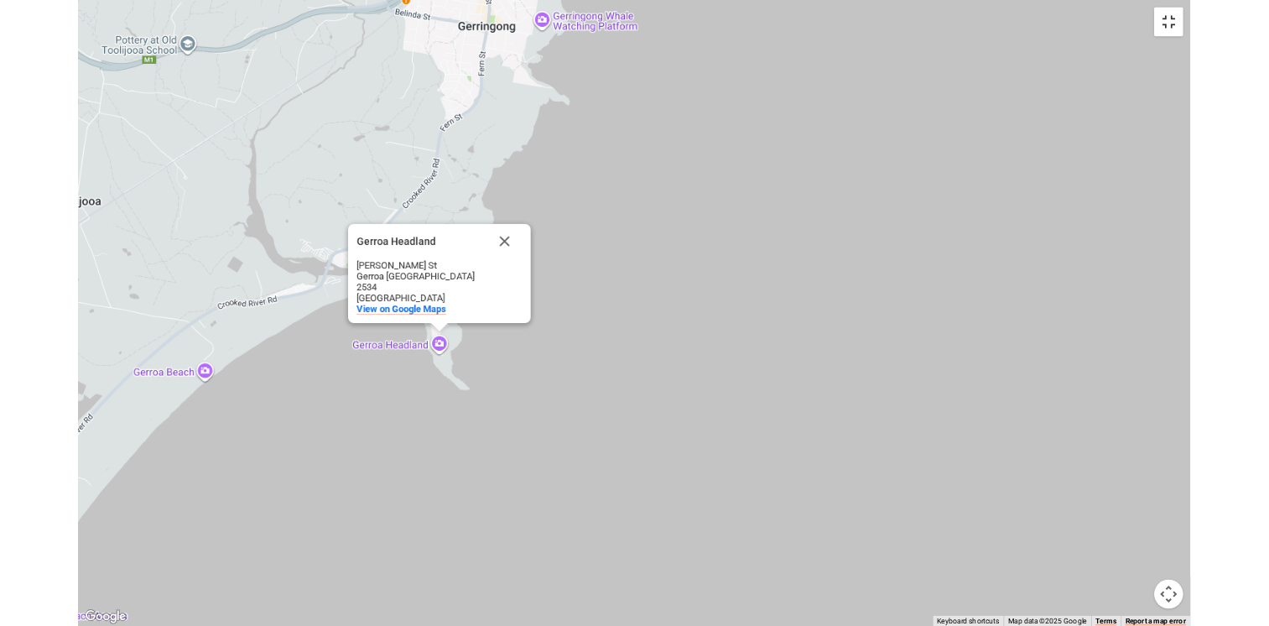
scroll to position [559, 1307]
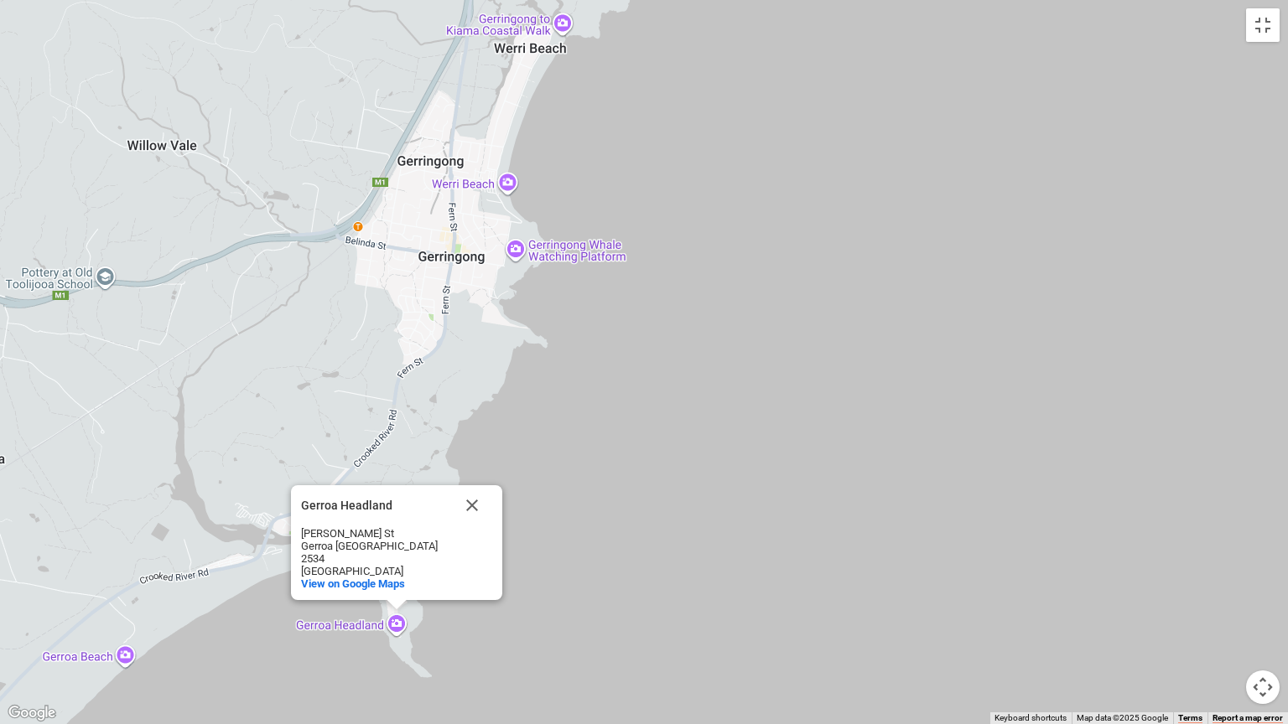
drag, startPoint x: 798, startPoint y: 335, endPoint x: 776, endPoint y: 563, distance: 229.1
click at [776, 563] on div "Gerroa Headland [GEOGRAPHIC_DATA] [STREET_ADDRESS] View on Google Maps" at bounding box center [644, 362] width 1288 height 724
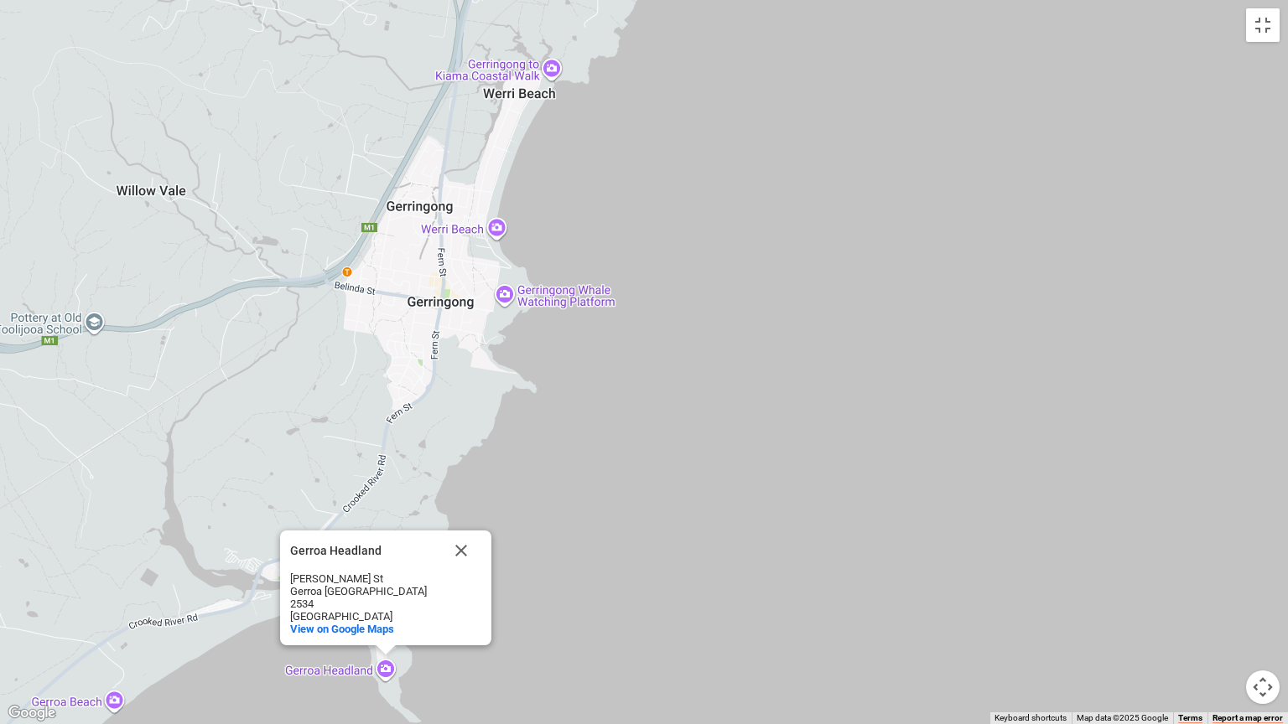
drag, startPoint x: 792, startPoint y: 361, endPoint x: 781, endPoint y: 408, distance: 49.0
click at [781, 408] on div "Gerroa Headland [GEOGRAPHIC_DATA] [STREET_ADDRESS] View on Google Maps" at bounding box center [644, 362] width 1288 height 724
click at [501, 289] on div "Gerroa Headland [GEOGRAPHIC_DATA] [STREET_ADDRESS] View on Google Maps" at bounding box center [644, 362] width 1288 height 724
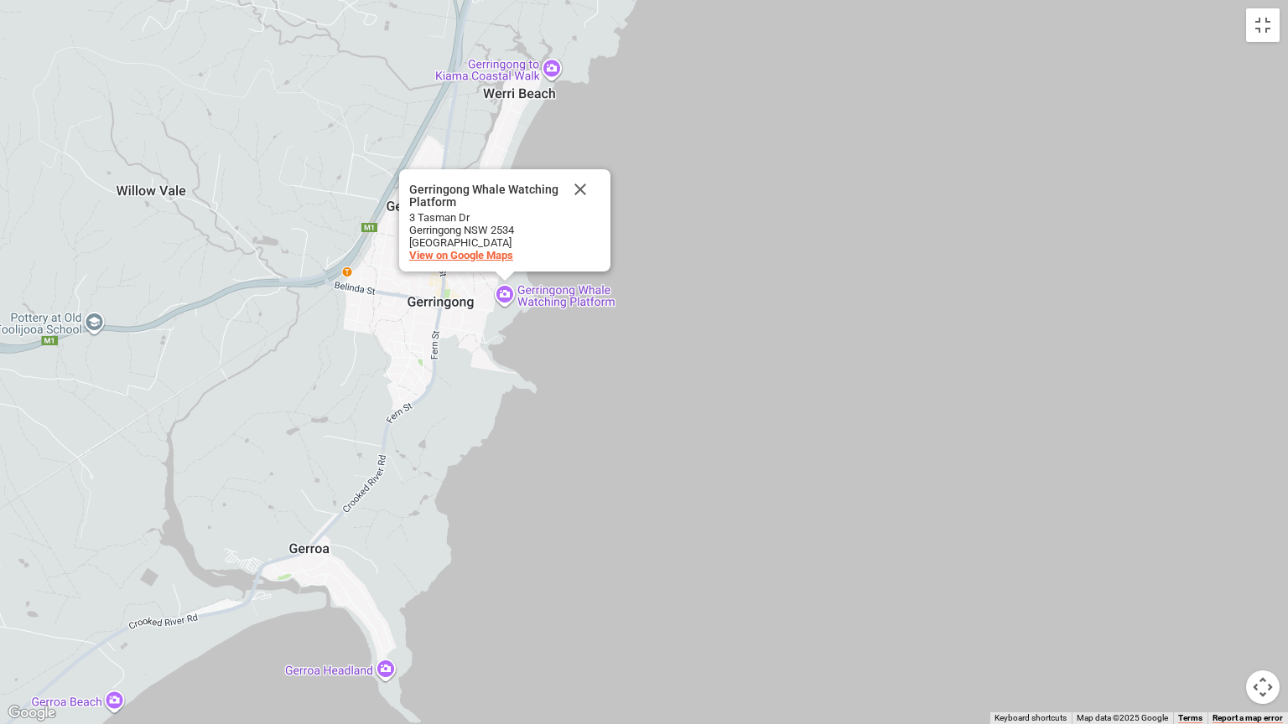
click at [491, 254] on span "View on Google Maps" at bounding box center [461, 255] width 104 height 13
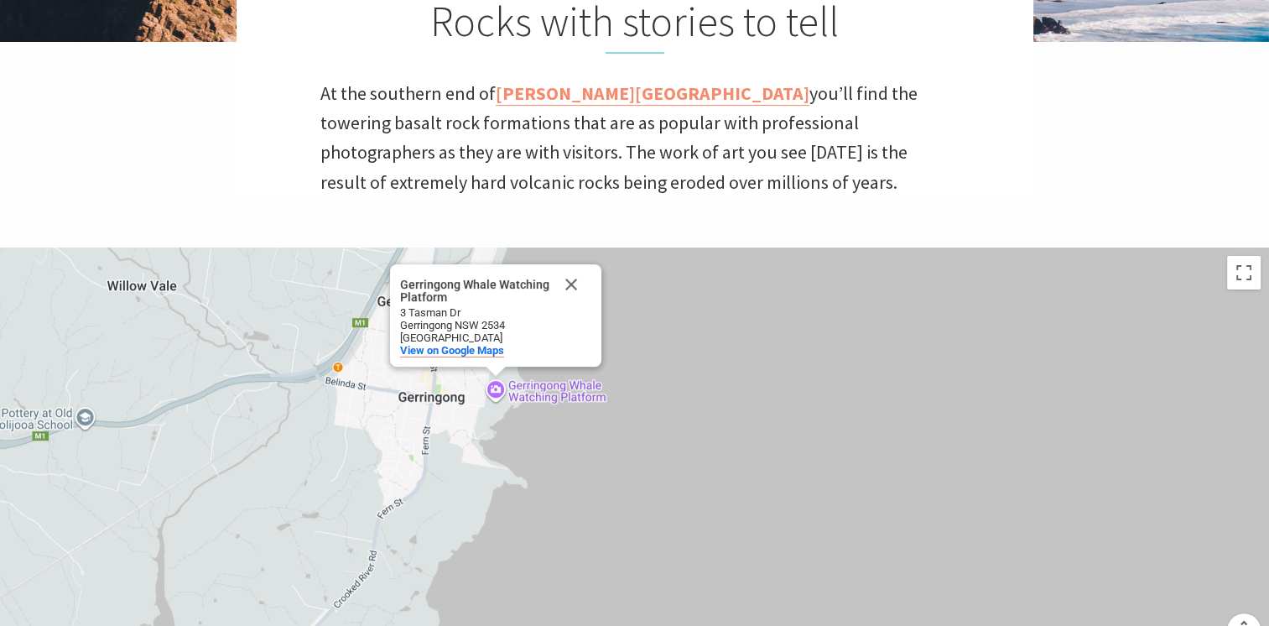
scroll to position [551, 1288]
click at [966, 420] on div "Gerringong Whale Watching Platform Gerringong Whale Watching Platform [STREET_A…" at bounding box center [634, 456] width 1269 height 419
click at [575, 279] on button "Close" at bounding box center [571, 284] width 40 height 40
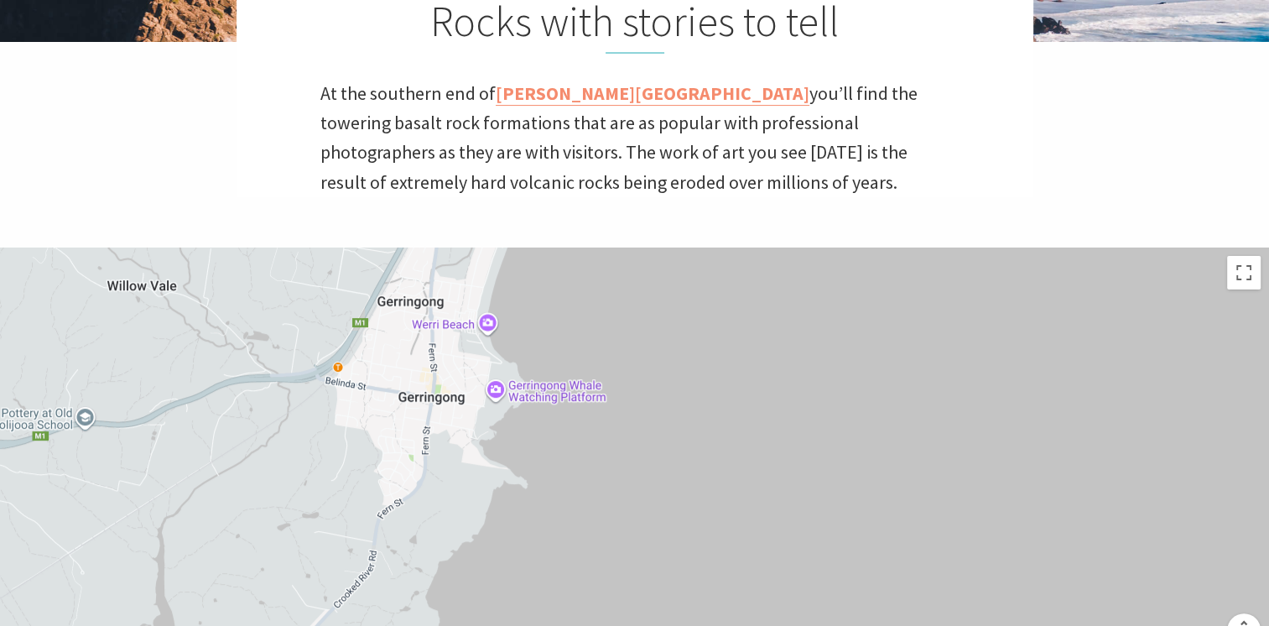
click at [487, 324] on div at bounding box center [634, 456] width 1269 height 419
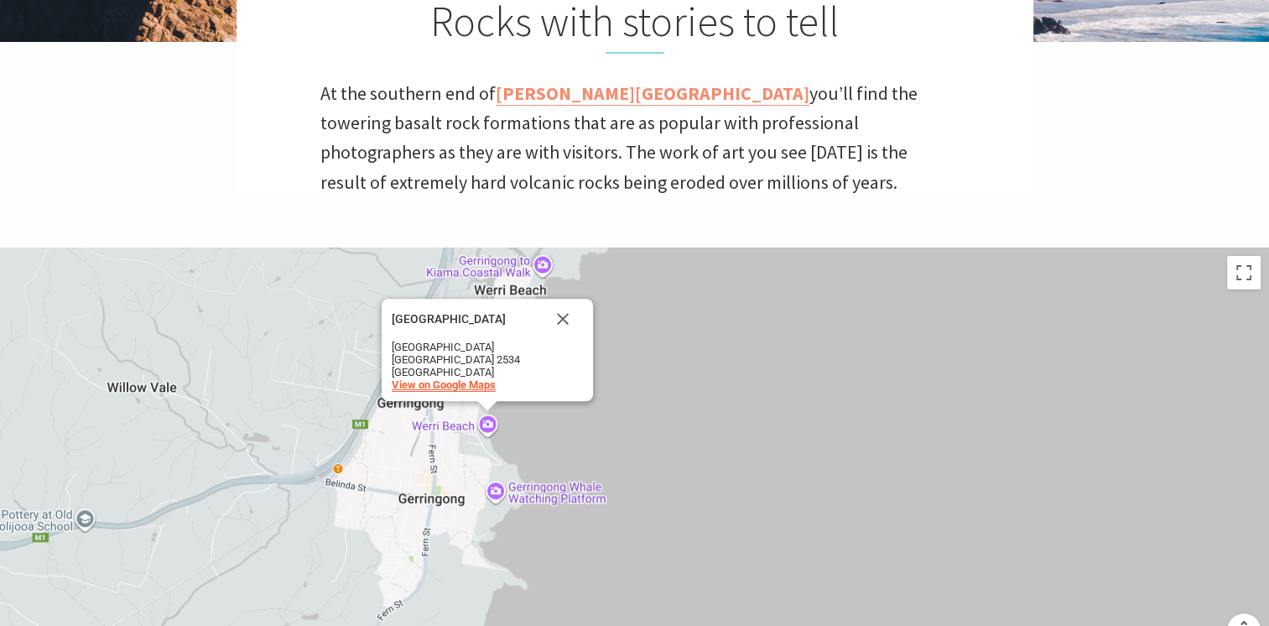
click at [459, 382] on span "View on Google Maps" at bounding box center [444, 384] width 104 height 13
click at [560, 315] on button "Close" at bounding box center [563, 319] width 40 height 40
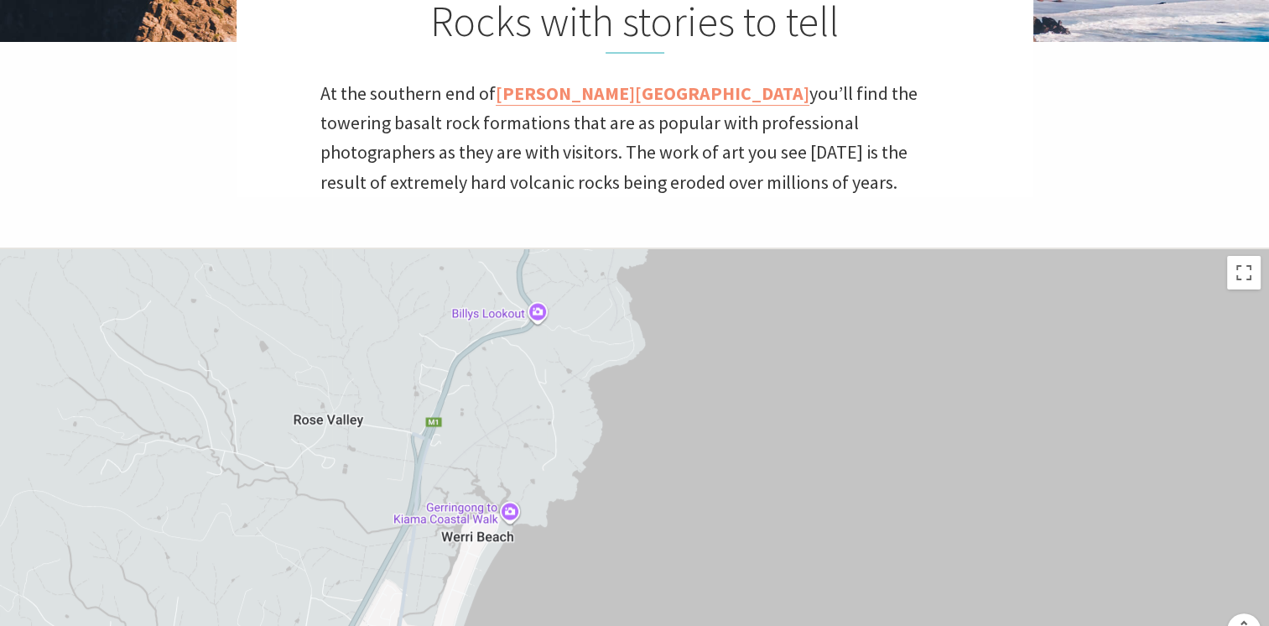
drag, startPoint x: 688, startPoint y: 336, endPoint x: 655, endPoint y: 589, distance: 254.5
click at [655, 589] on div at bounding box center [634, 456] width 1269 height 419
click at [511, 513] on div at bounding box center [634, 456] width 1269 height 419
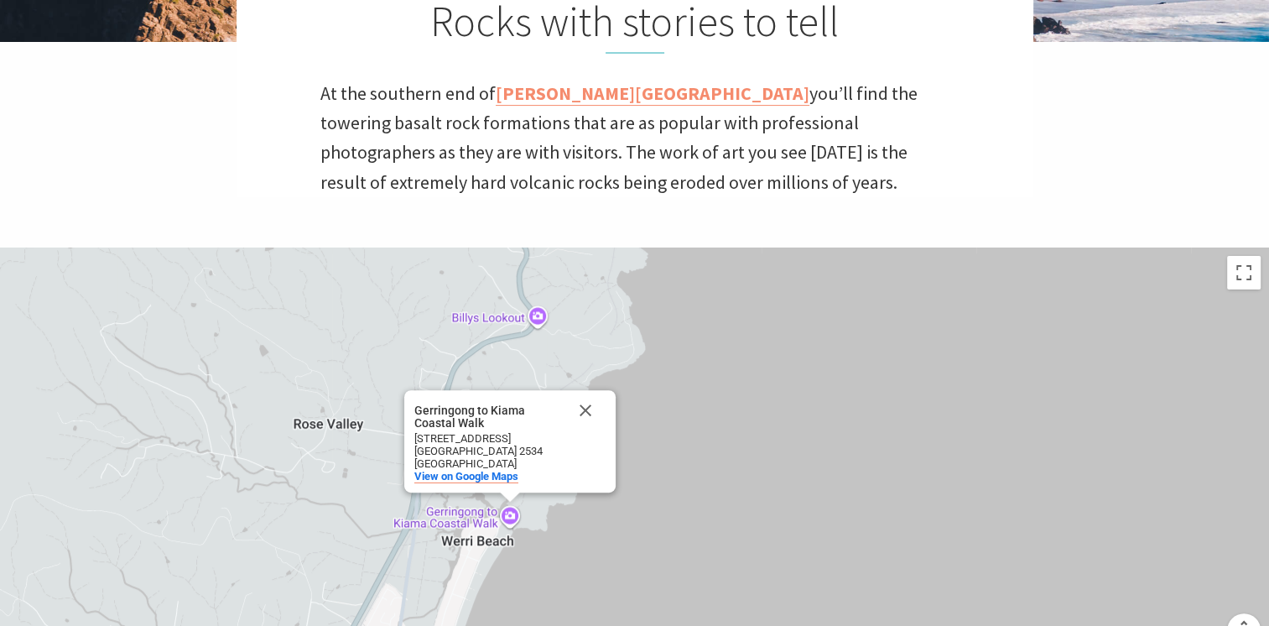
click at [485, 468] on div "[GEOGRAPHIC_DATA]" at bounding box center [489, 463] width 151 height 13
click at [485, 473] on span "View on Google Maps" at bounding box center [466, 476] width 104 height 13
click at [585, 407] on button "Close" at bounding box center [585, 410] width 40 height 40
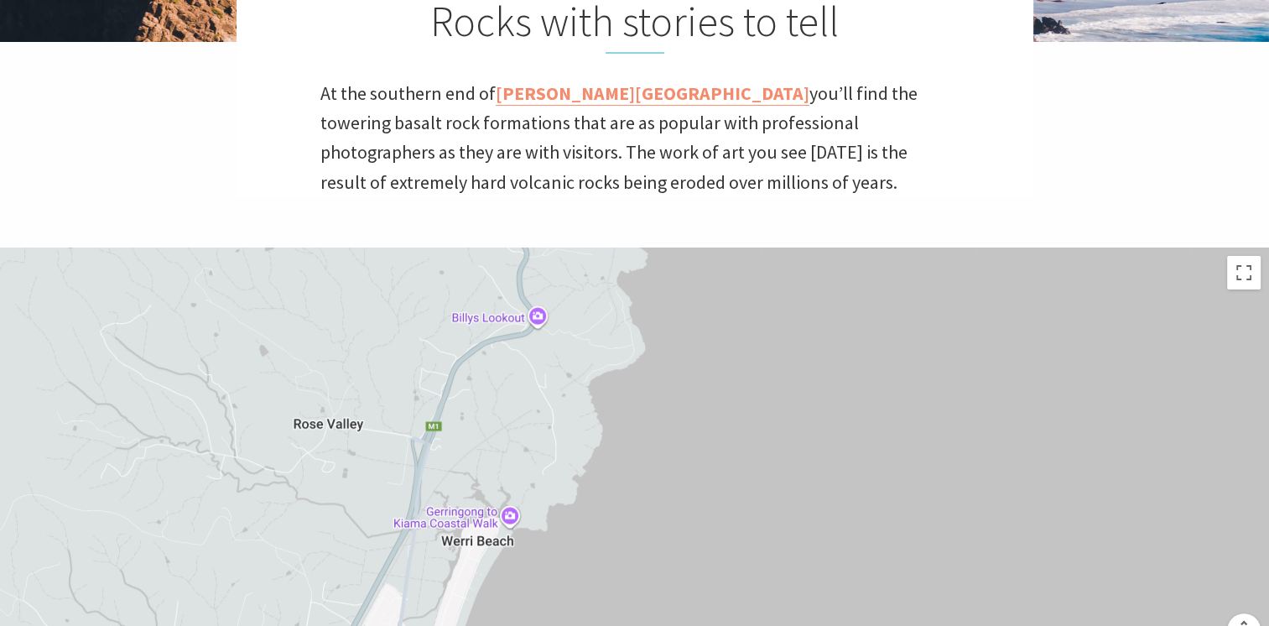
click at [533, 313] on div at bounding box center [634, 456] width 1269 height 419
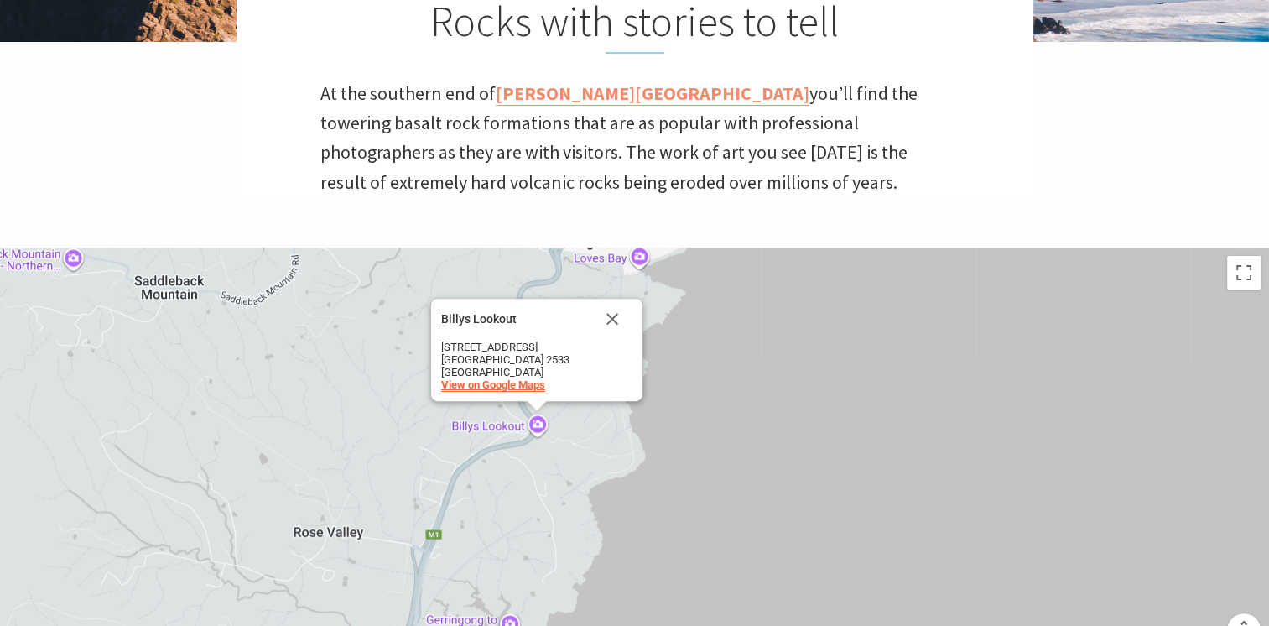
click at [506, 381] on span "View on Google Maps" at bounding box center [493, 384] width 104 height 13
click at [614, 310] on button "Close" at bounding box center [612, 319] width 40 height 40
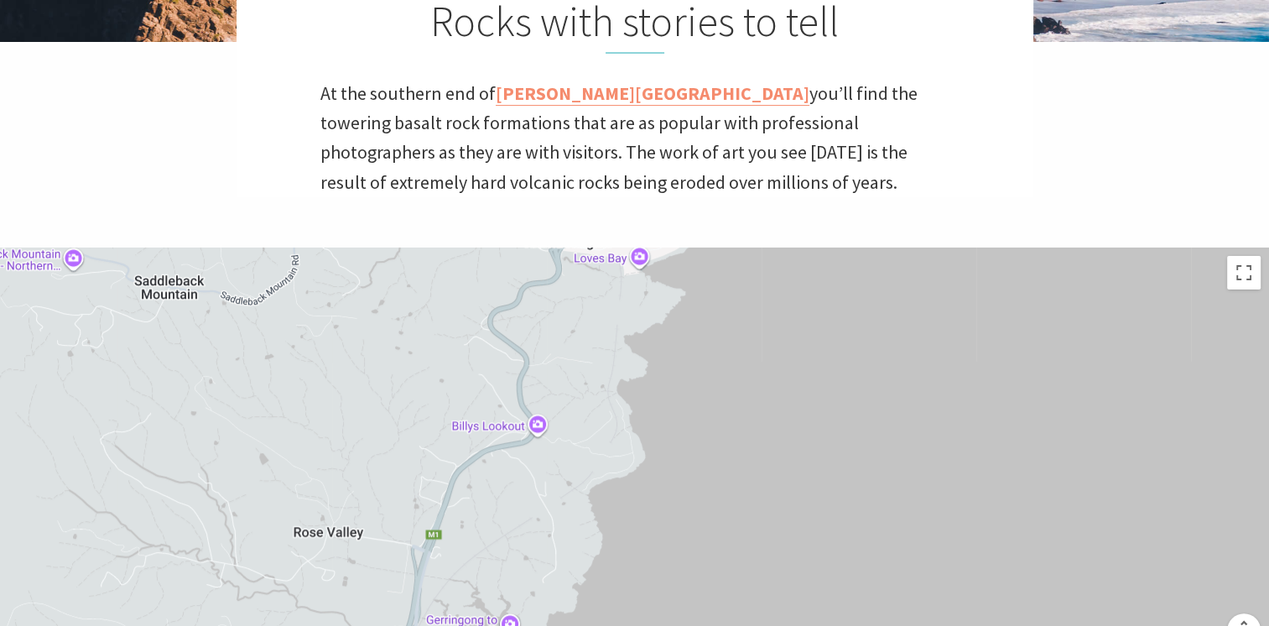
click at [641, 250] on div at bounding box center [634, 456] width 1269 height 419
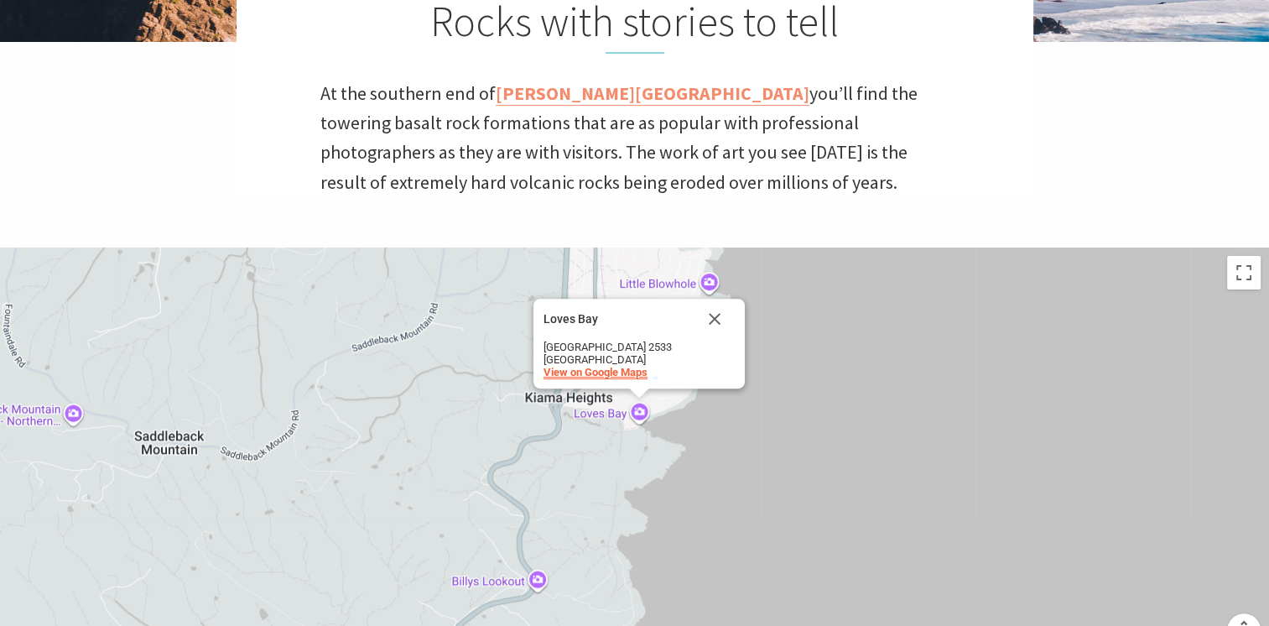
click at [604, 372] on span "View on Google Maps" at bounding box center [595, 372] width 104 height 13
click at [715, 314] on button "Close" at bounding box center [714, 319] width 40 height 40
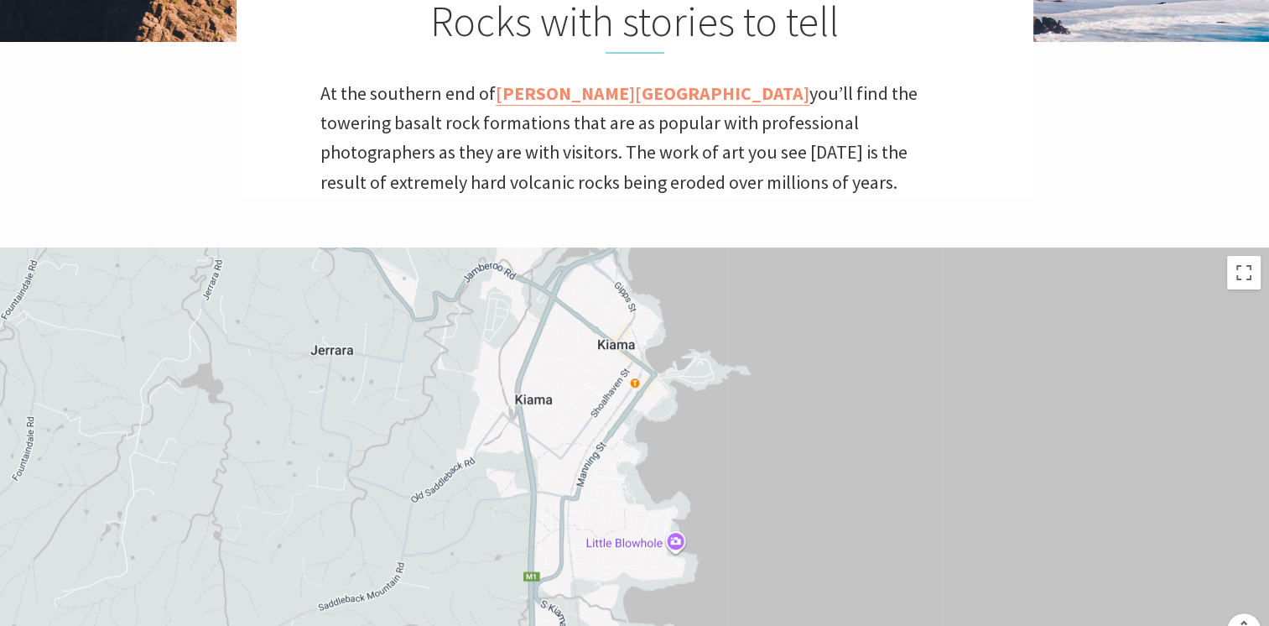
drag, startPoint x: 849, startPoint y: 319, endPoint x: 814, endPoint y: 579, distance: 263.0
click at [814, 579] on div at bounding box center [634, 456] width 1269 height 419
click at [672, 543] on div at bounding box center [634, 456] width 1269 height 419
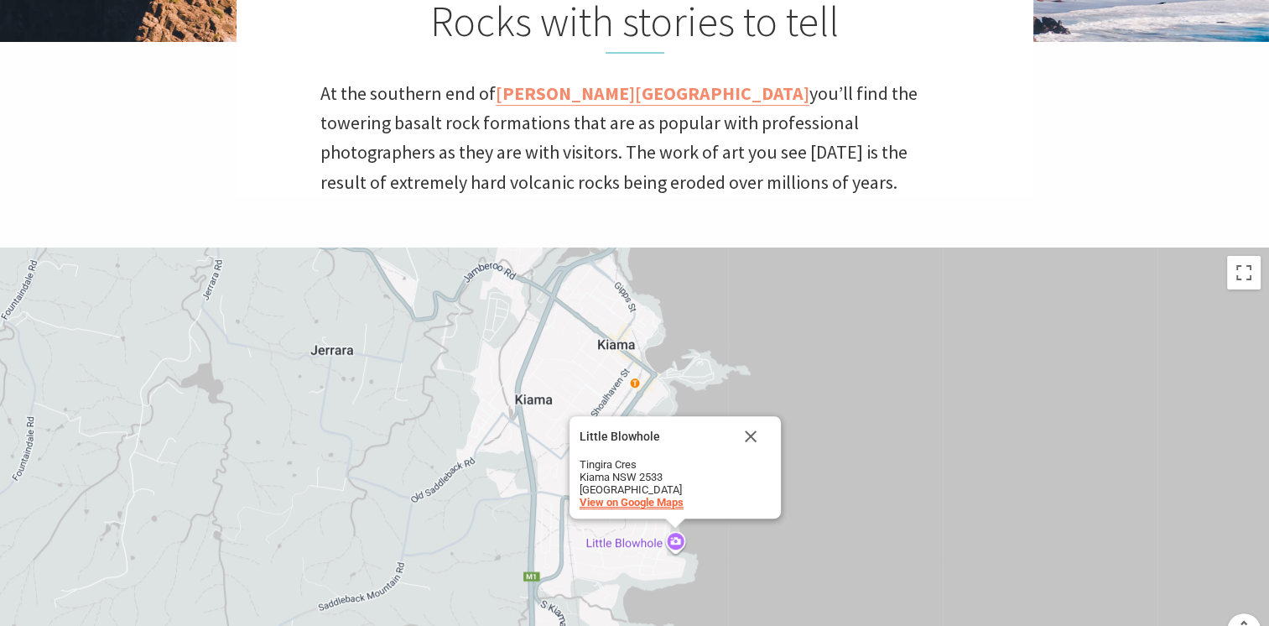
click at [650, 498] on span "View on Google Maps" at bounding box center [631, 502] width 104 height 13
click at [744, 433] on button "Close" at bounding box center [750, 436] width 40 height 40
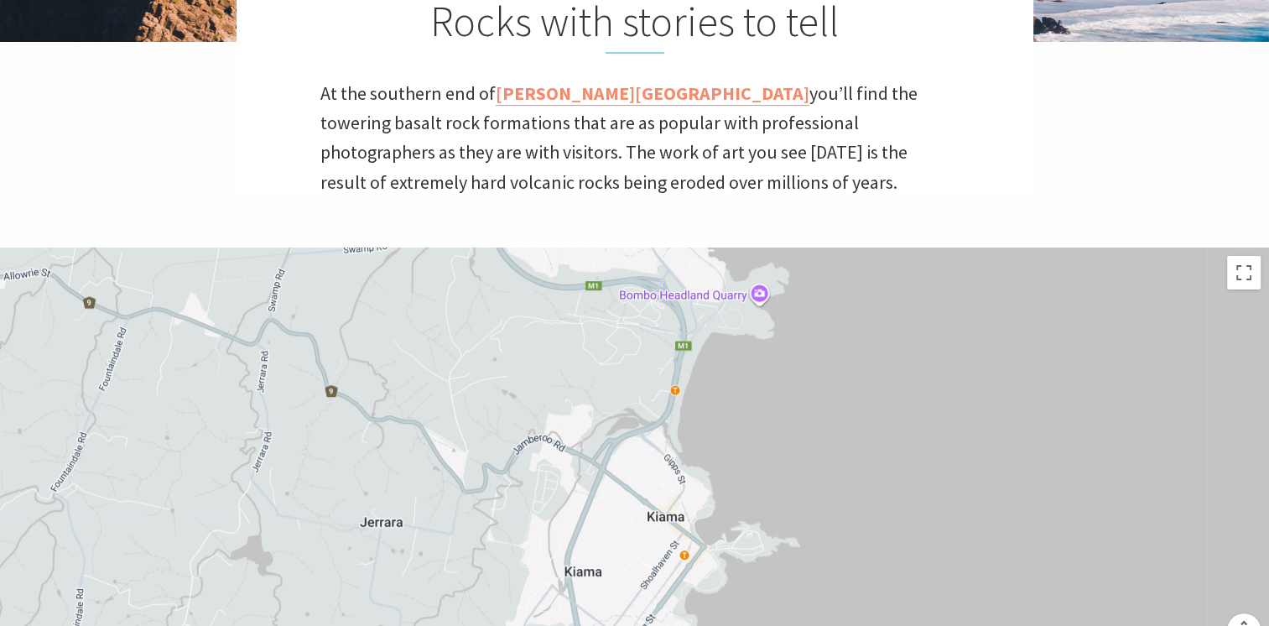
drag, startPoint x: 813, startPoint y: 367, endPoint x: 864, endPoint y: 540, distance: 180.1
click at [864, 540] on div at bounding box center [634, 456] width 1269 height 419
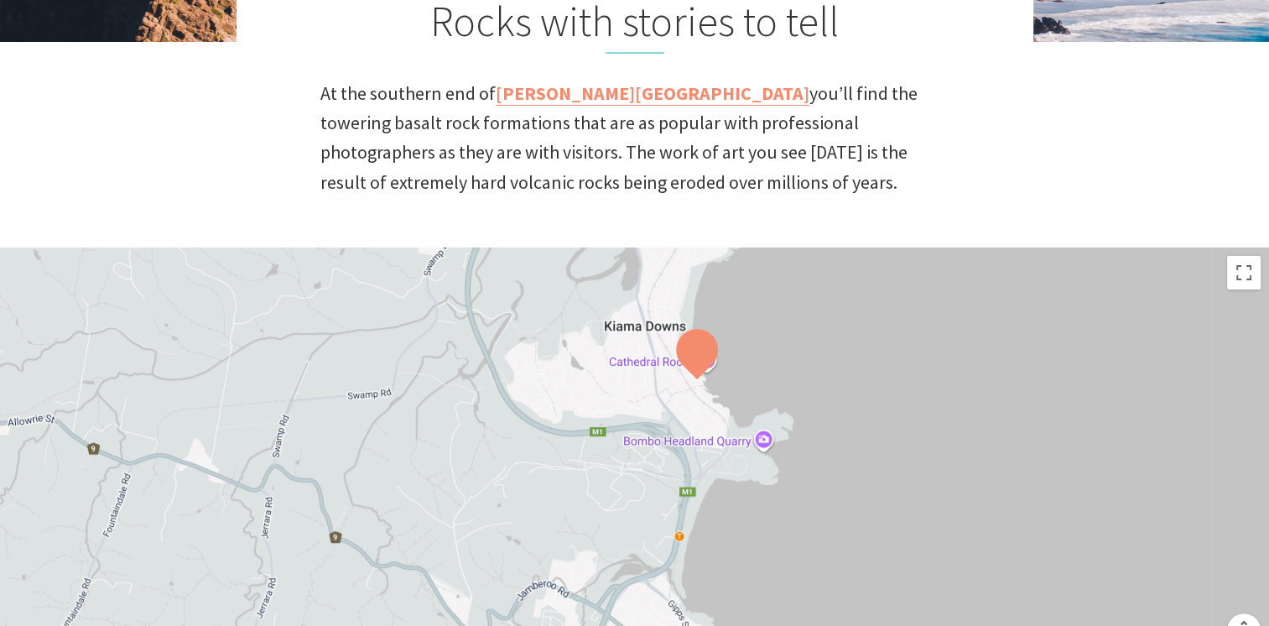
drag, startPoint x: 897, startPoint y: 425, endPoint x: 902, endPoint y: 575, distance: 150.2
click at [902, 575] on div at bounding box center [634, 456] width 1269 height 419
click at [760, 433] on div at bounding box center [634, 456] width 1269 height 419
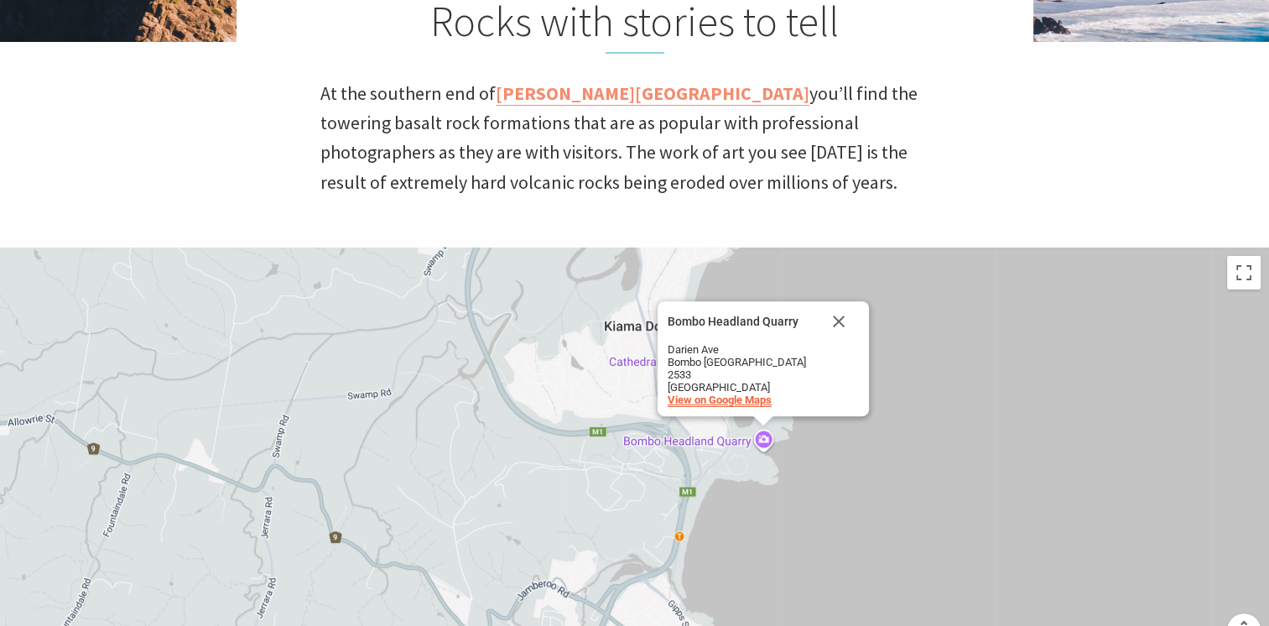
click at [751, 401] on span "View on Google Maps" at bounding box center [719, 399] width 104 height 13
click at [834, 331] on button "Close" at bounding box center [838, 321] width 40 height 40
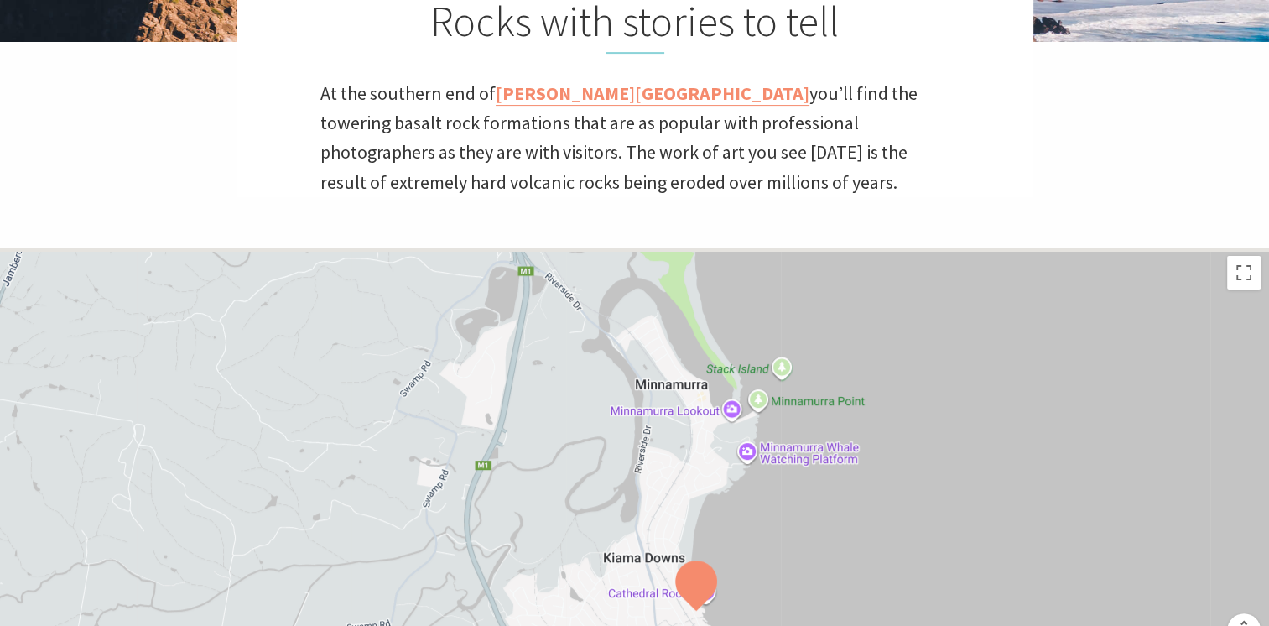
drag, startPoint x: 847, startPoint y: 348, endPoint x: 847, endPoint y: 582, distance: 233.9
click at [847, 582] on div at bounding box center [634, 456] width 1269 height 419
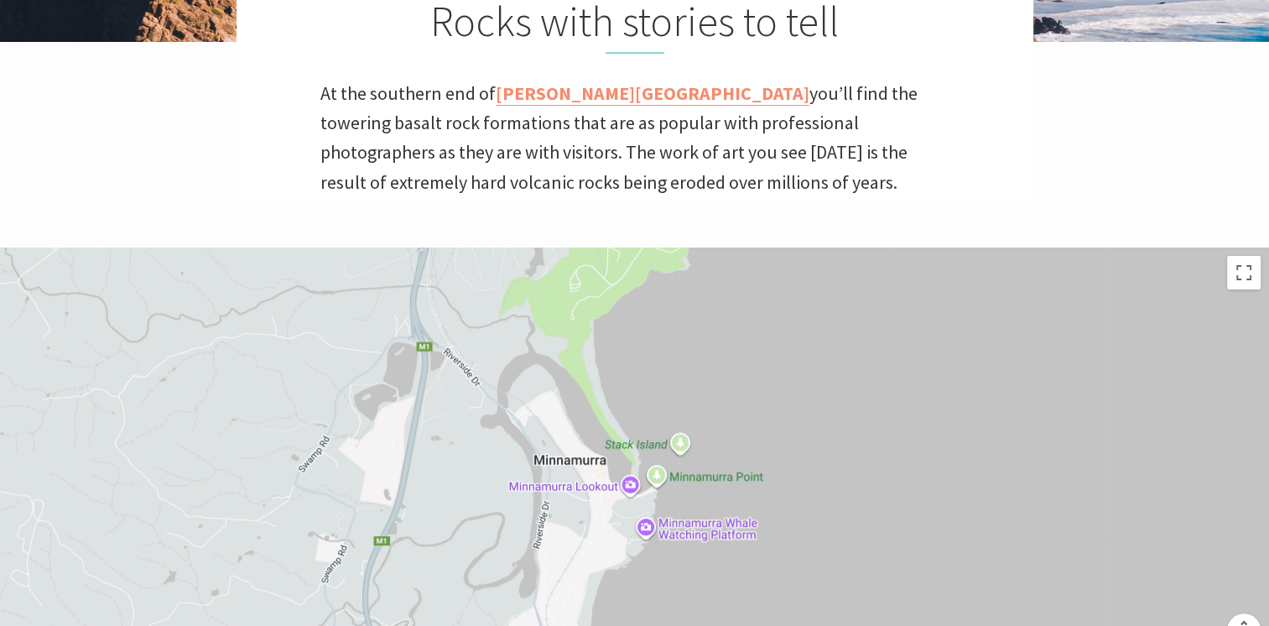
drag, startPoint x: 994, startPoint y: 367, endPoint x: 892, endPoint y: 446, distance: 128.5
click at [892, 446] on div at bounding box center [634, 456] width 1269 height 419
click at [634, 484] on div at bounding box center [634, 456] width 1269 height 419
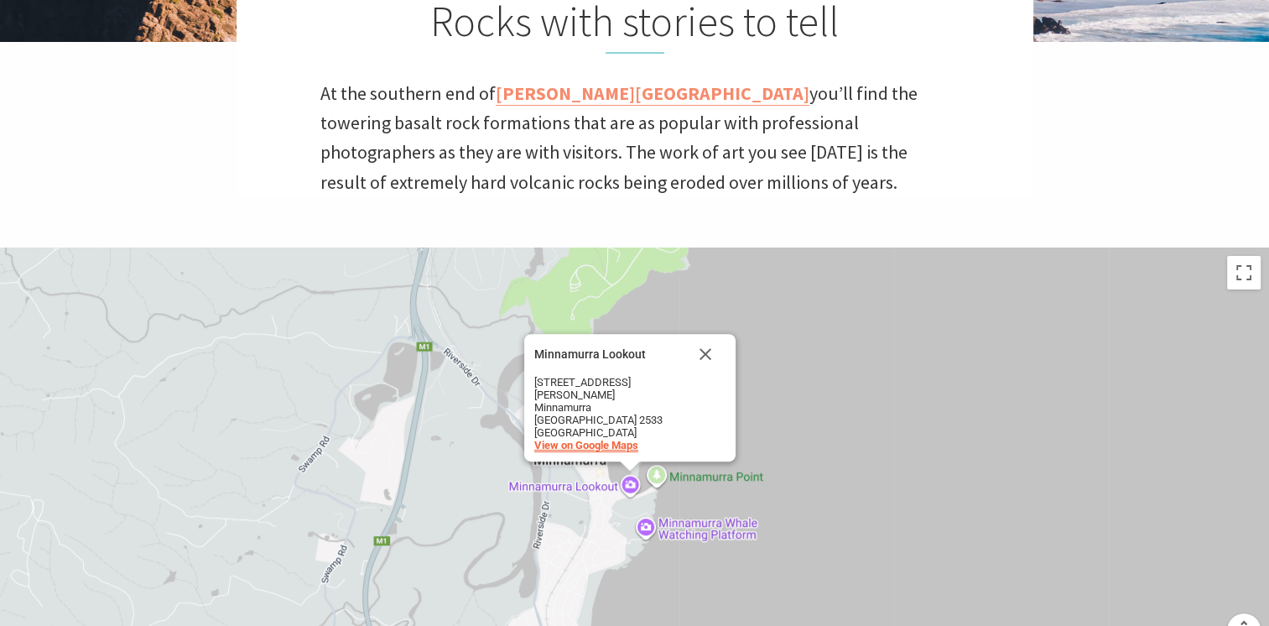
click at [618, 443] on span "View on Google Maps" at bounding box center [586, 445] width 104 height 13
